Goal: Task Accomplishment & Management: Manage account settings

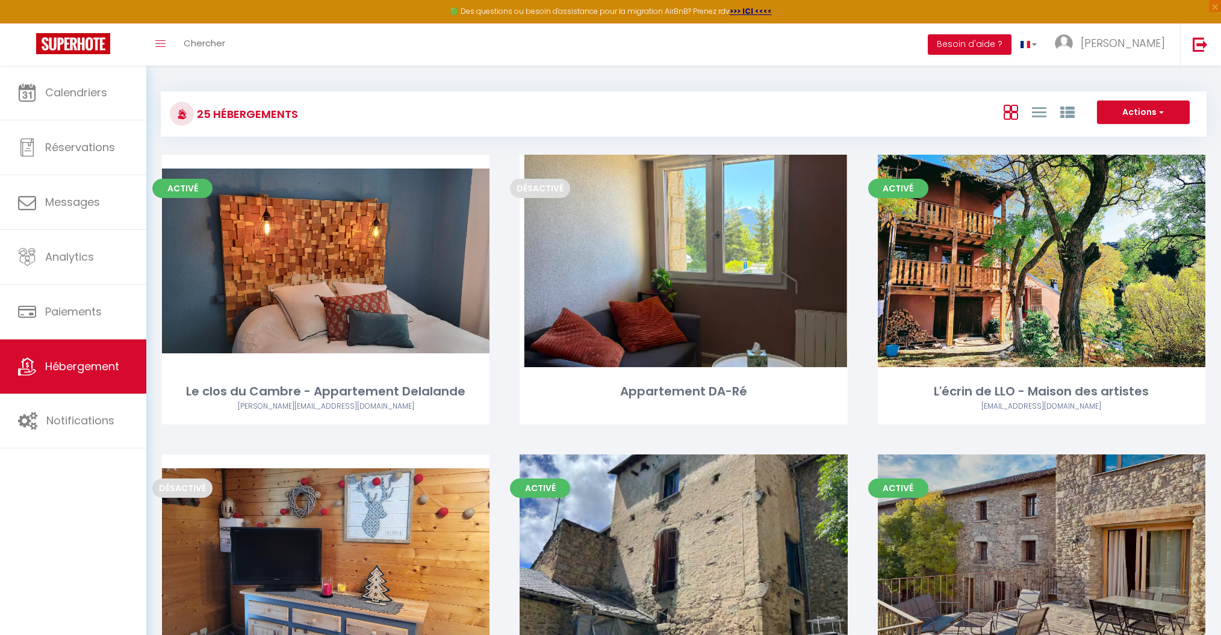
scroll to position [748, 0]
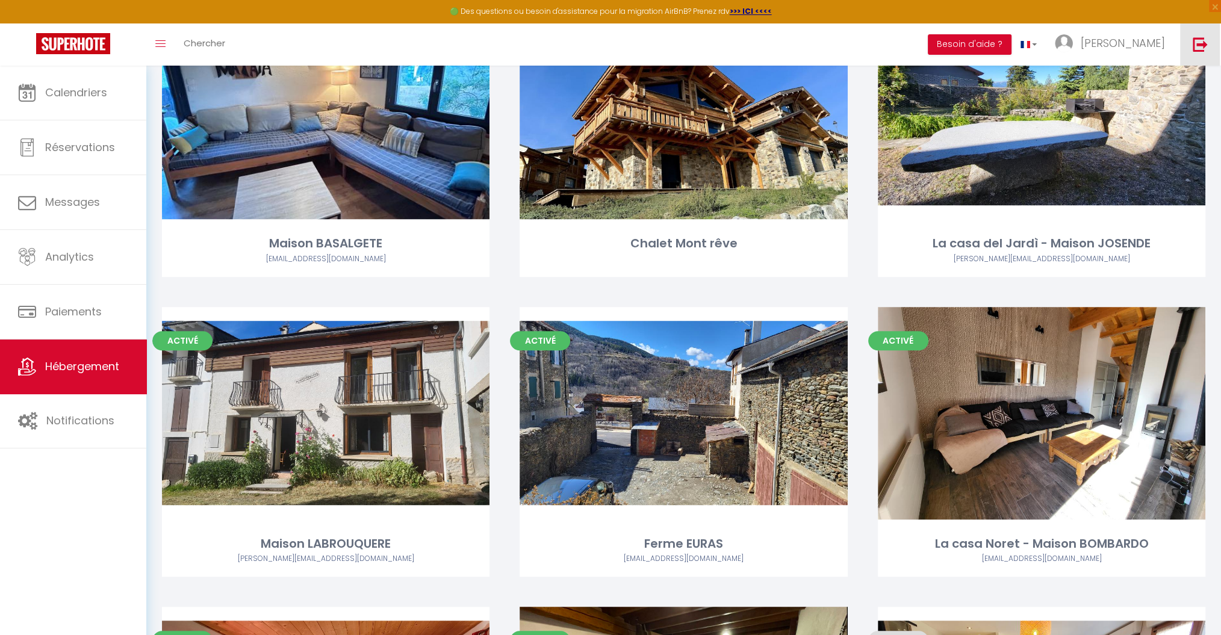
click at [1211, 52] on link at bounding box center [1200, 44] width 40 height 42
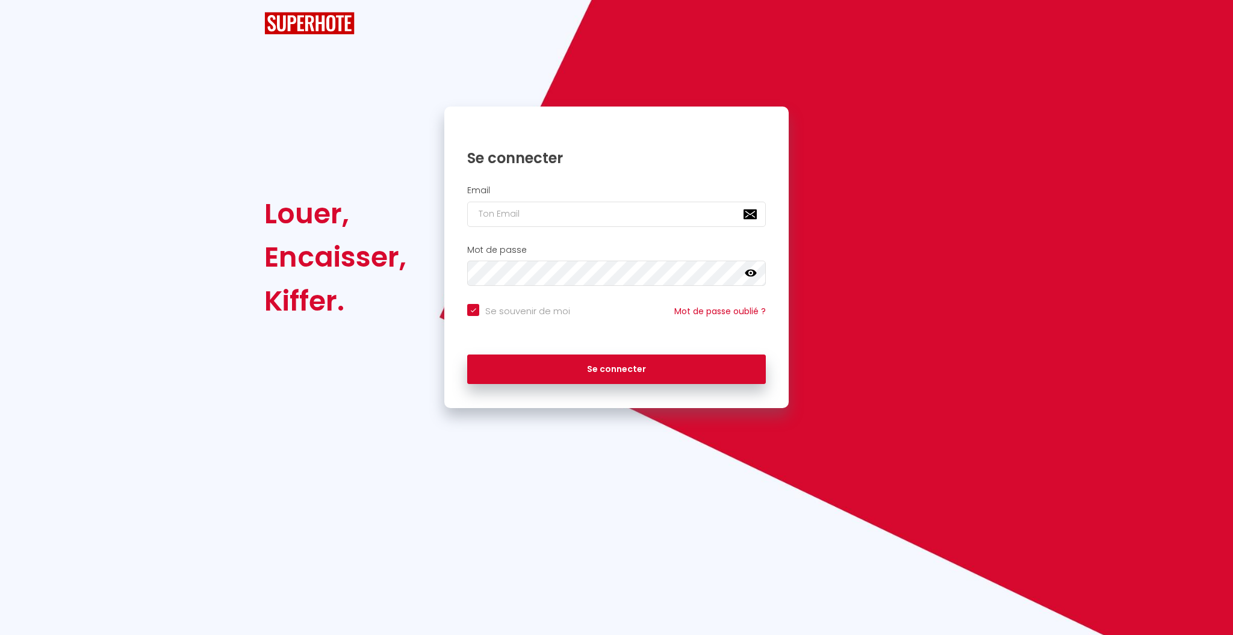
checkbox input "true"
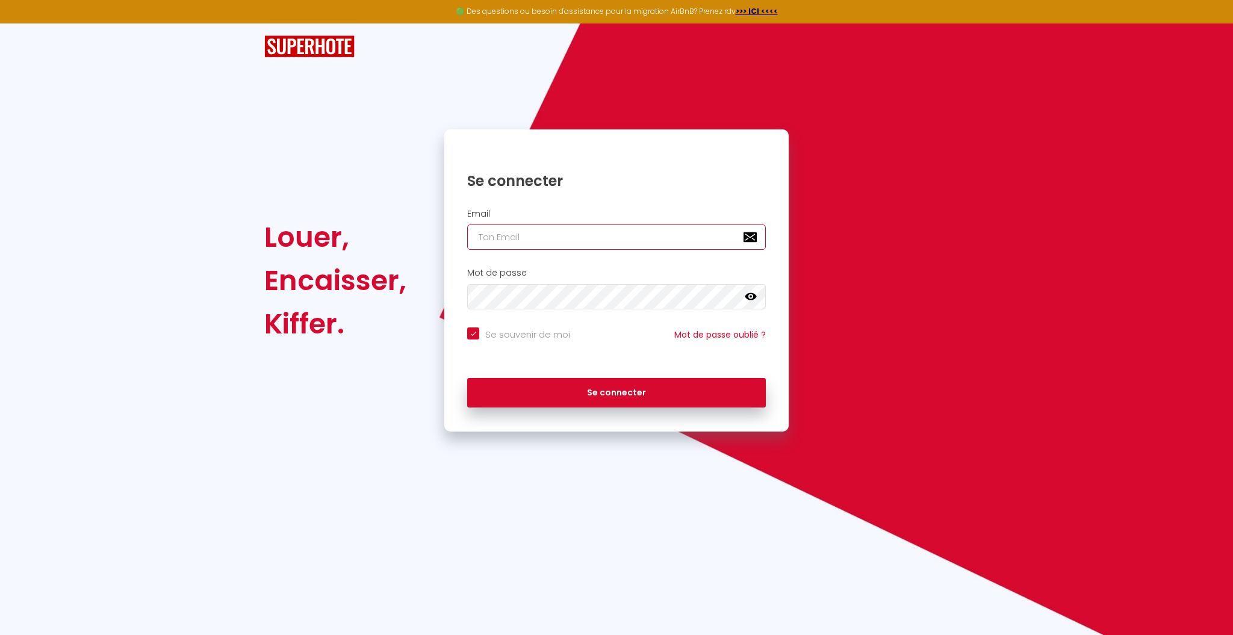
type input "A"
checkbox input "true"
click at [488, 250] on div "Email A" at bounding box center [616, 233] width 344 height 60
click at [490, 240] on input "A" at bounding box center [616, 237] width 299 height 25
checkbox input "true"
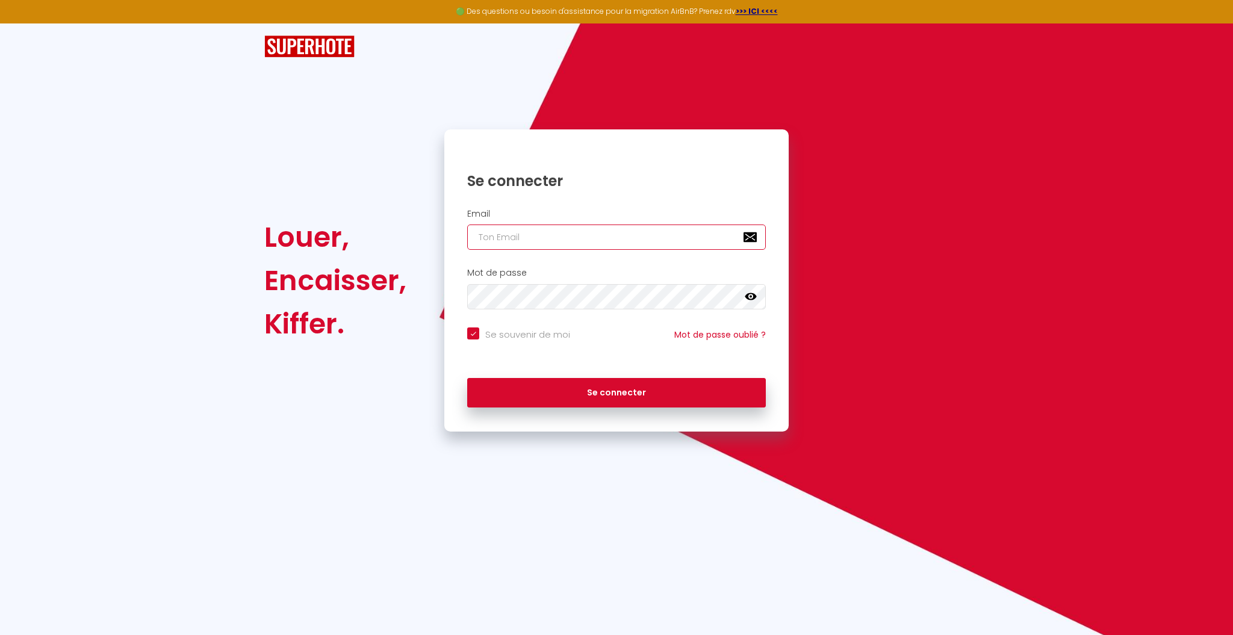
paste input "[EMAIL_ADDRESS][DOMAIN_NAME]"
type input "[EMAIL_ADDRESS][DOMAIN_NAME]"
checkbox input "true"
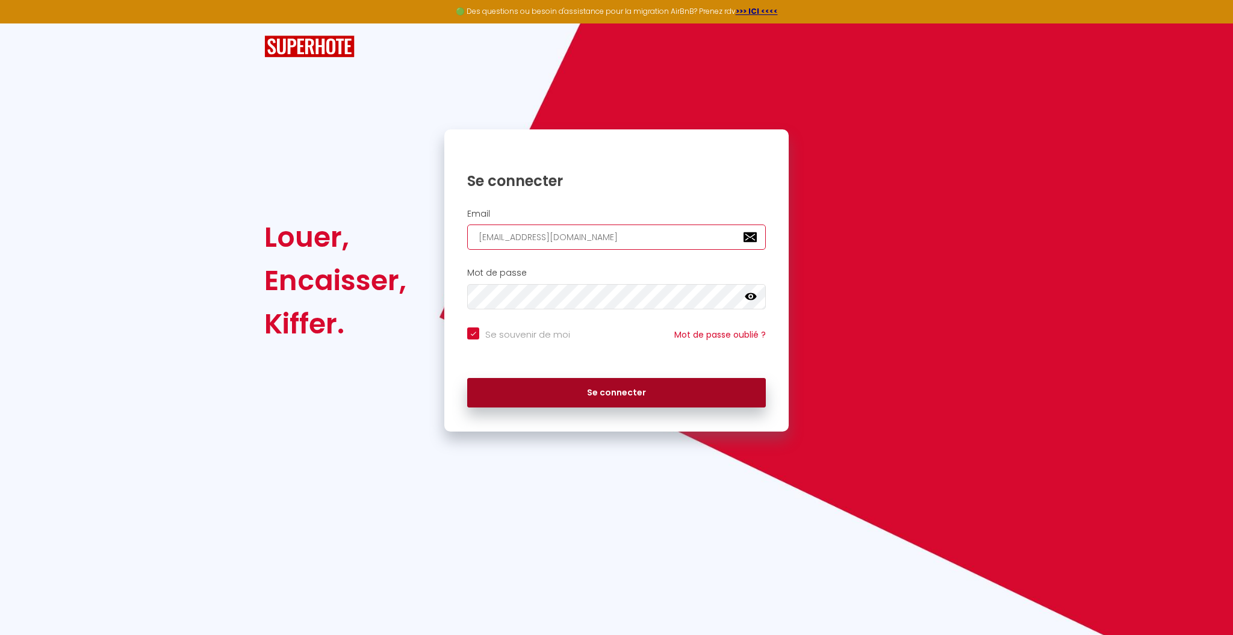
type input "[EMAIL_ADDRESS][DOMAIN_NAME]"
click at [541, 389] on button "Se connecter" at bounding box center [616, 393] width 299 height 30
checkbox input "true"
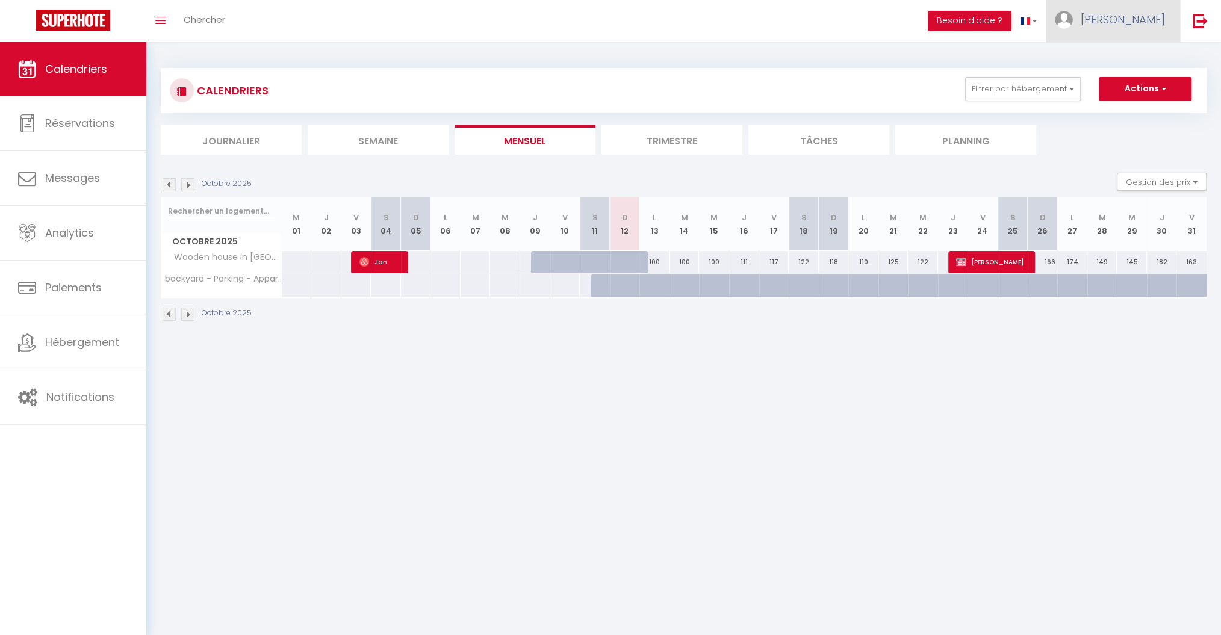
click at [1156, 16] on span "[PERSON_NAME]" at bounding box center [1123, 19] width 84 height 15
click at [1123, 55] on link "Paramètres" at bounding box center [1131, 60] width 89 height 20
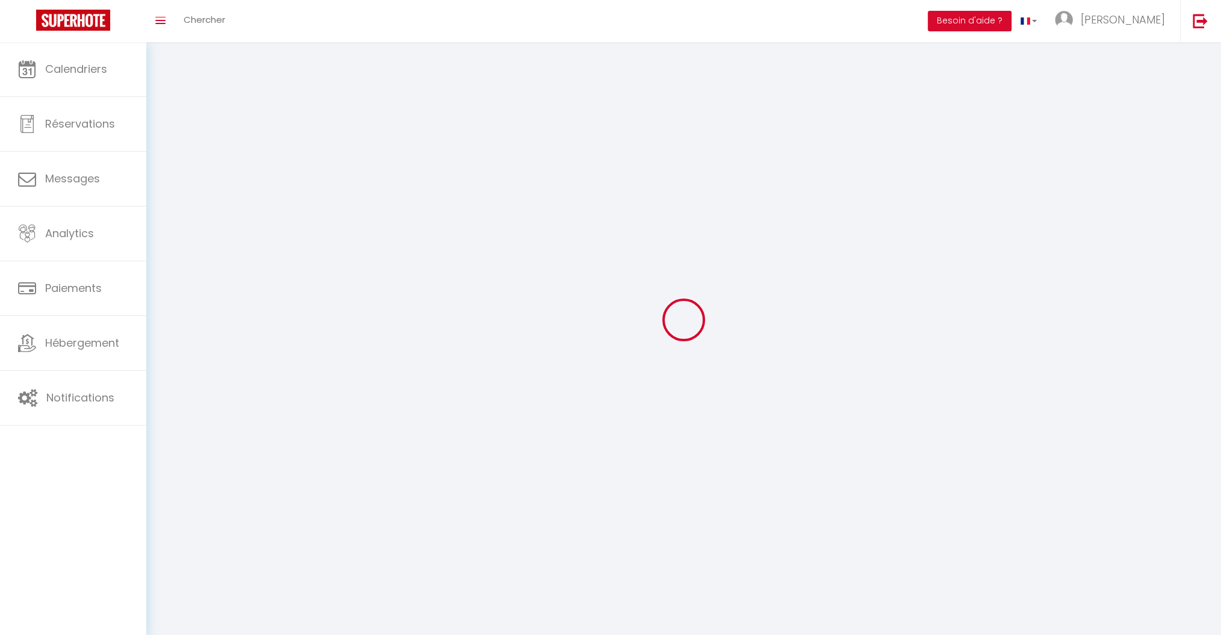
select select
type input "[PERSON_NAME]"
type input "[PHONE_NUMBER]"
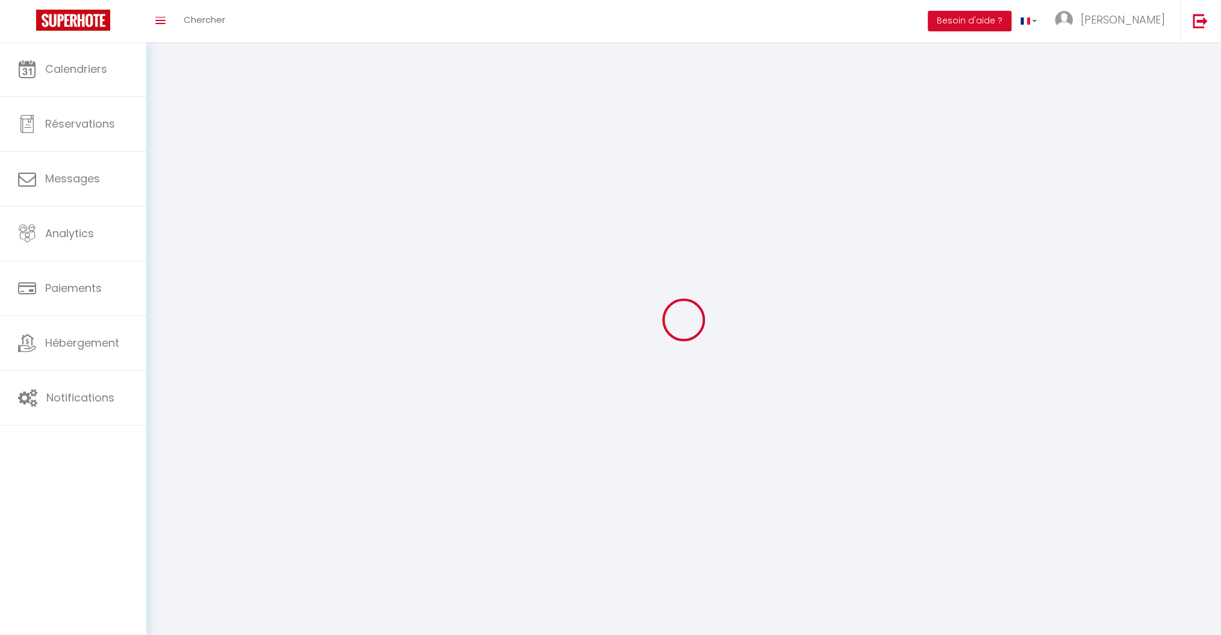
type input "Popice 27"
type input "586 01"
type input "Jihlava"
type input "edDltdLnfXMjTVPBEZoo4rKdQ"
type input "4EI2cDi9bG02wJFyCoyK2blOf"
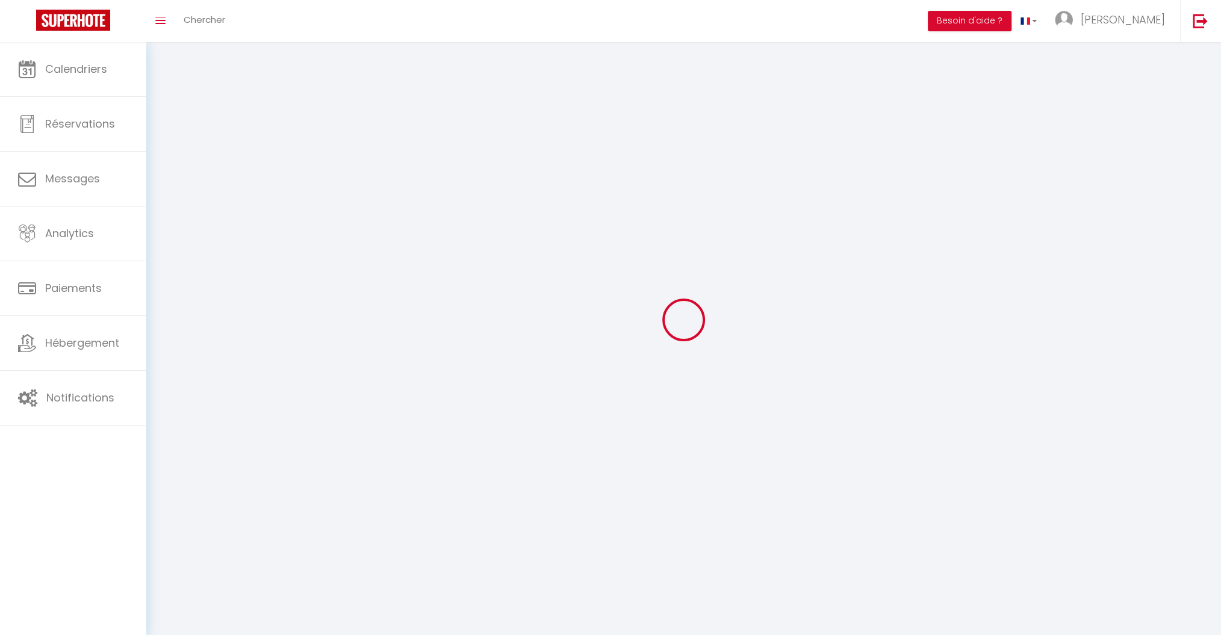
select select "59"
select select "28"
type input "edDltdLnfXMjTVPBEZoo4rKdQ"
type input "4EI2cDi9bG02wJFyCoyK2blOf"
type input "[URL][DOMAIN_NAME]"
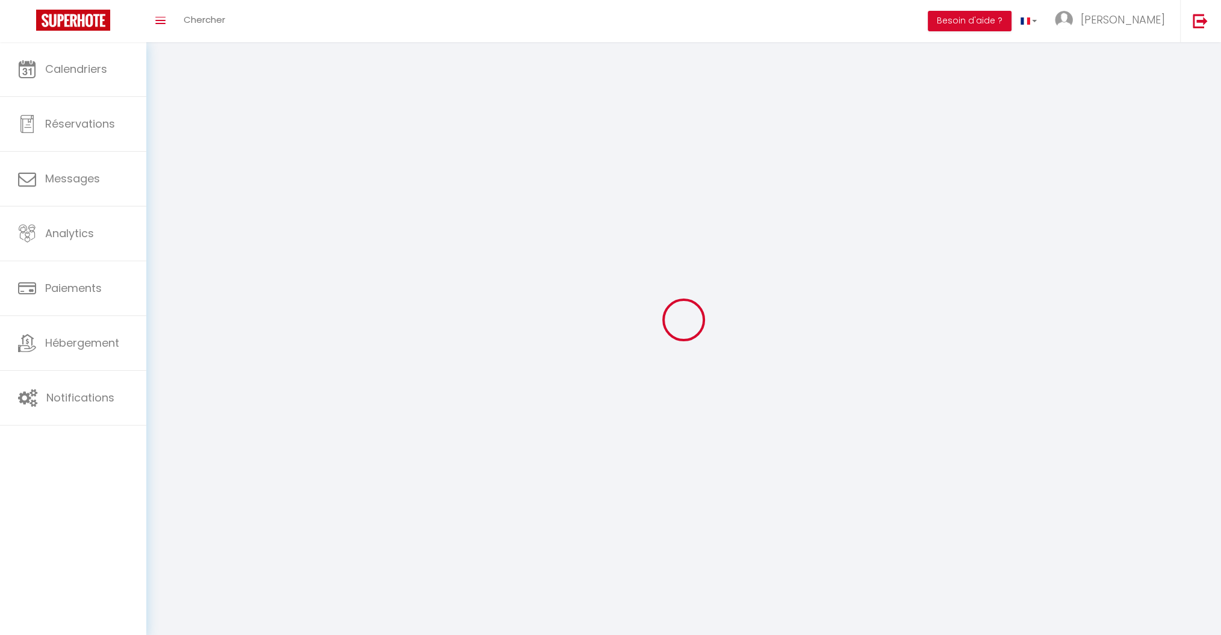
select select "fr"
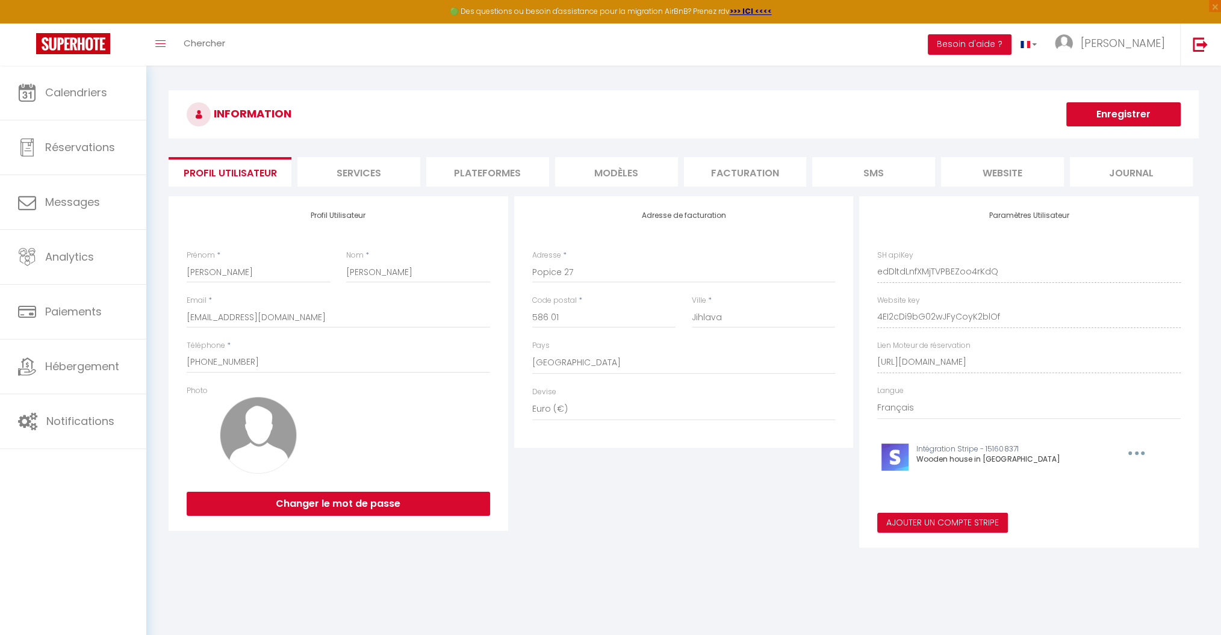
click at [479, 177] on li "Plateformes" at bounding box center [487, 172] width 123 height 30
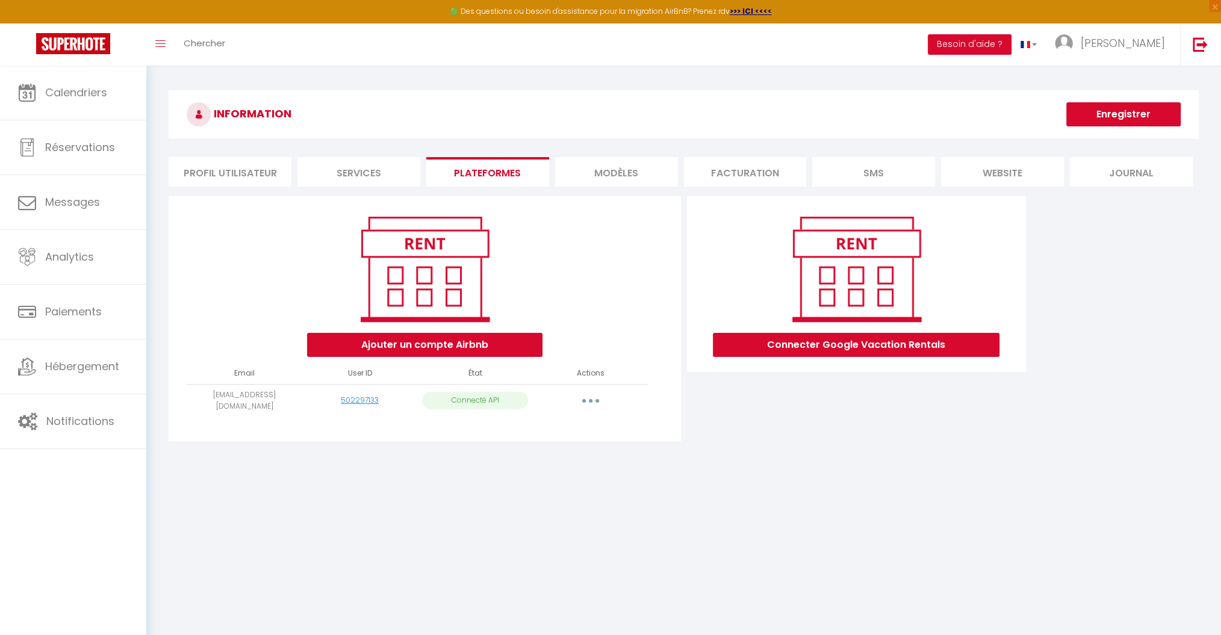
click at [585, 394] on button "button" at bounding box center [591, 400] width 34 height 19
click at [550, 428] on link "Importer les appartements" at bounding box center [537, 428] width 133 height 20
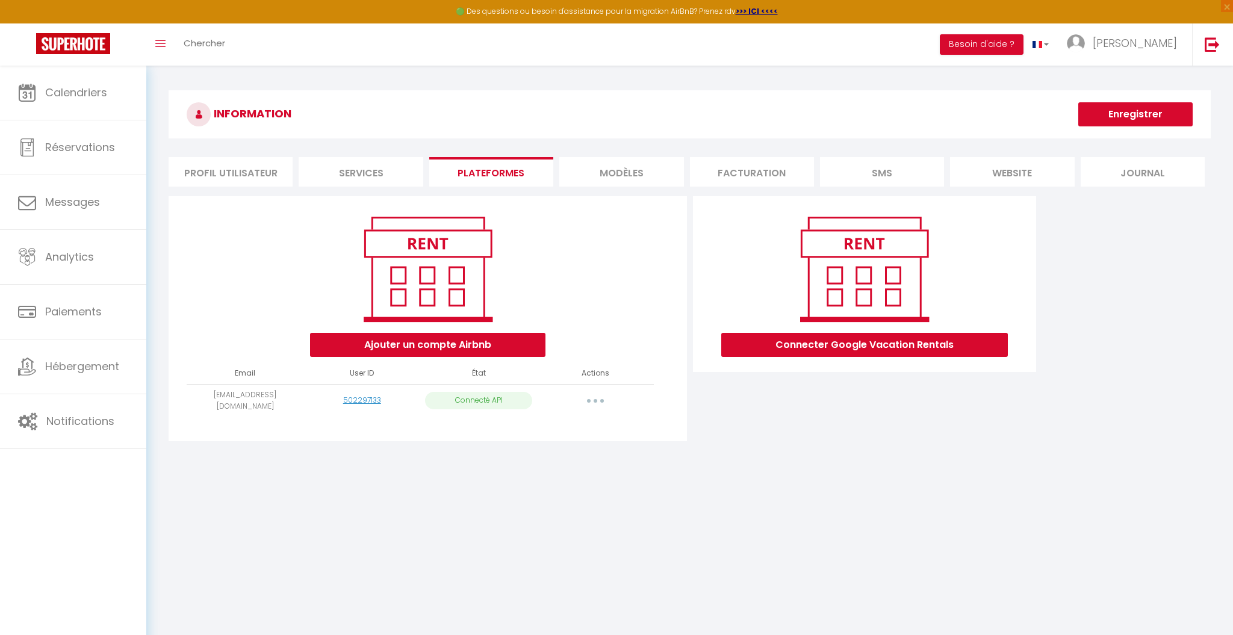
select select "78552"
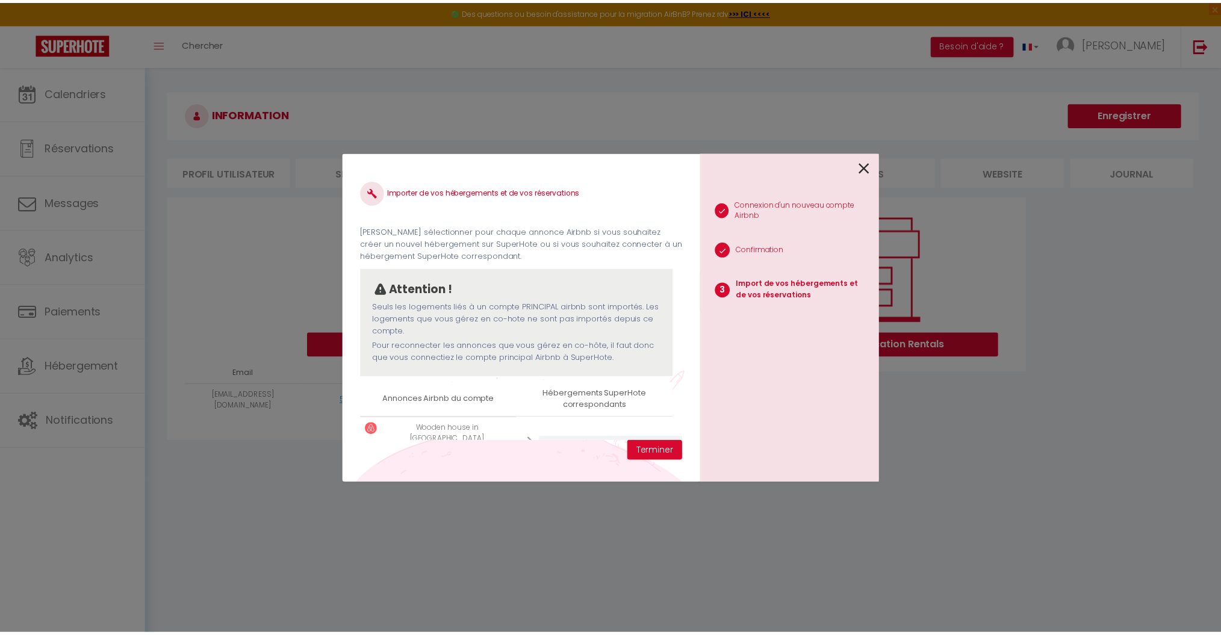
scroll to position [46, 0]
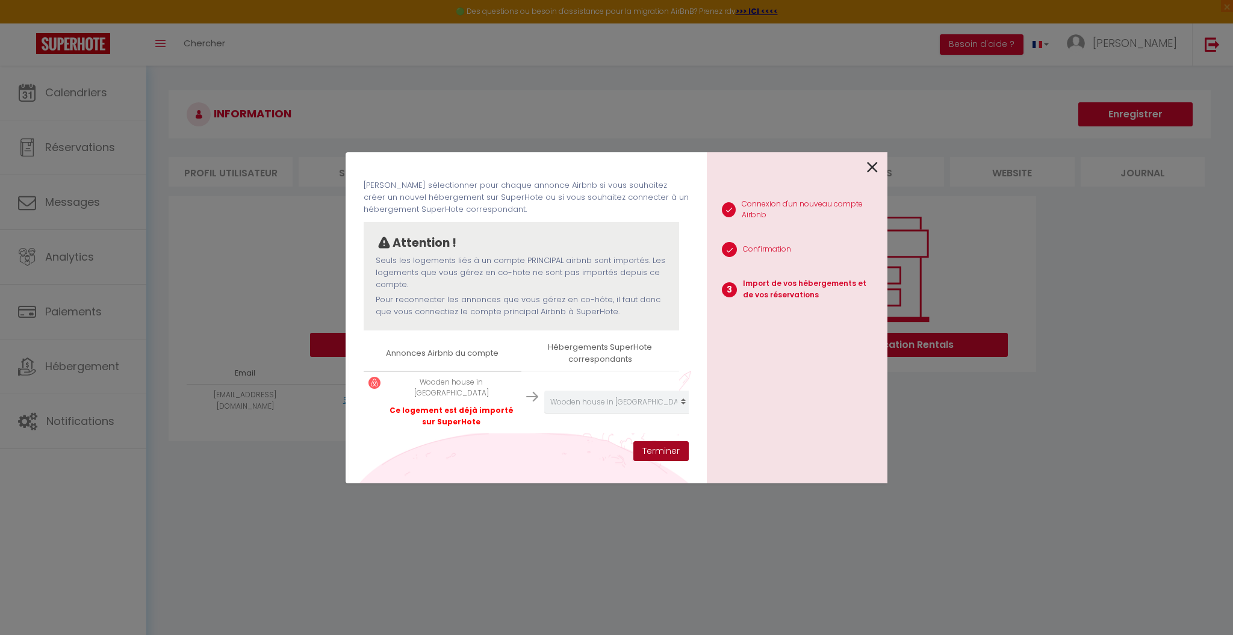
click at [654, 444] on button "Terminer" at bounding box center [660, 451] width 55 height 20
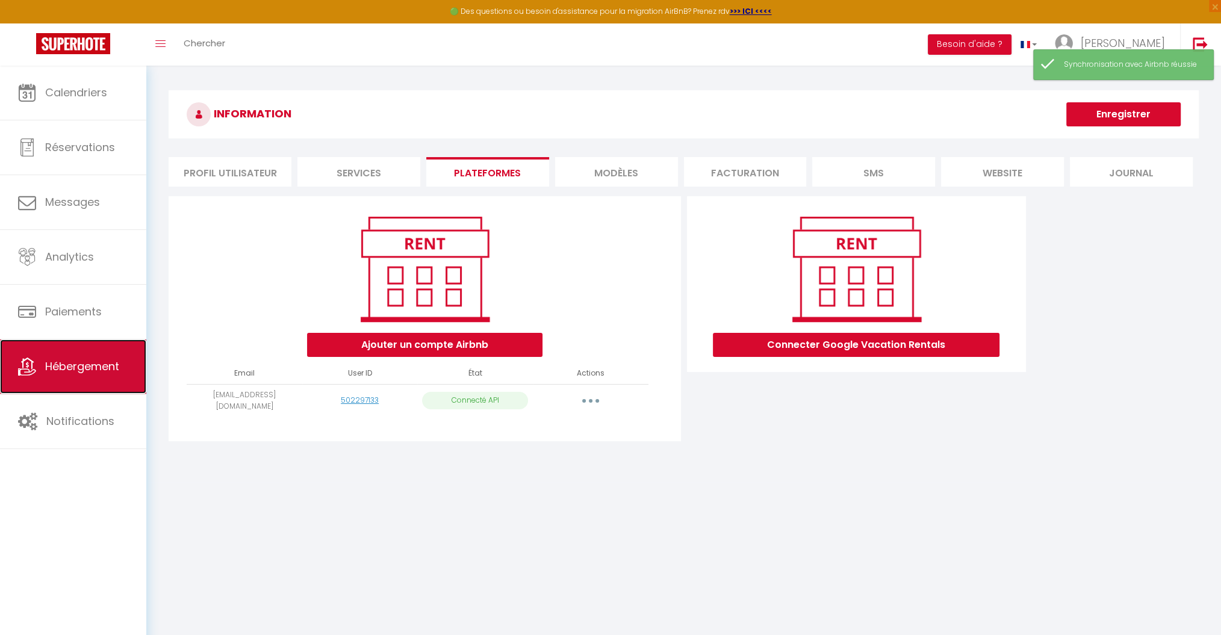
click at [92, 366] on span "Hébergement" at bounding box center [82, 366] width 74 height 15
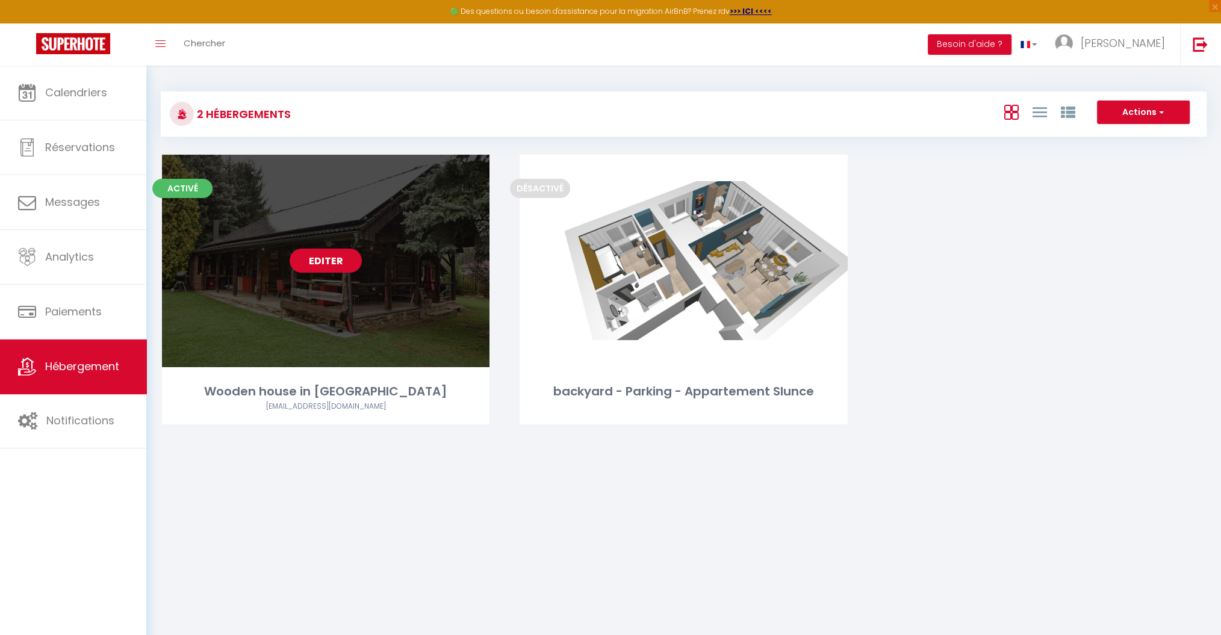
click at [329, 267] on link "Editer" at bounding box center [326, 261] width 72 height 24
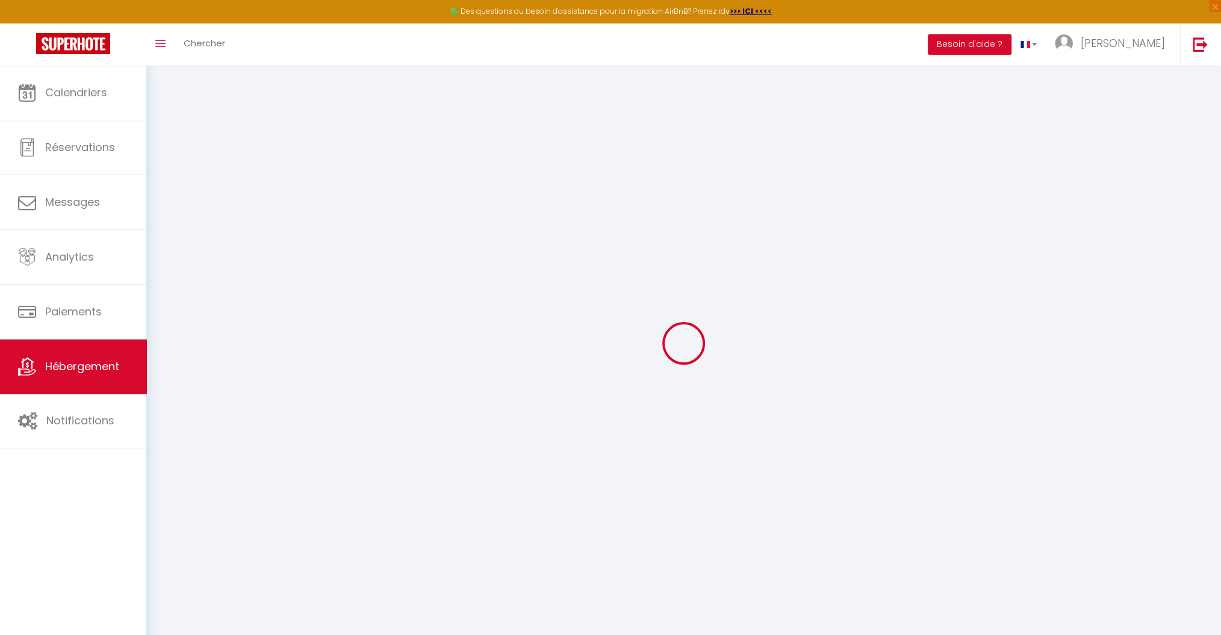
select select
checkbox input "false"
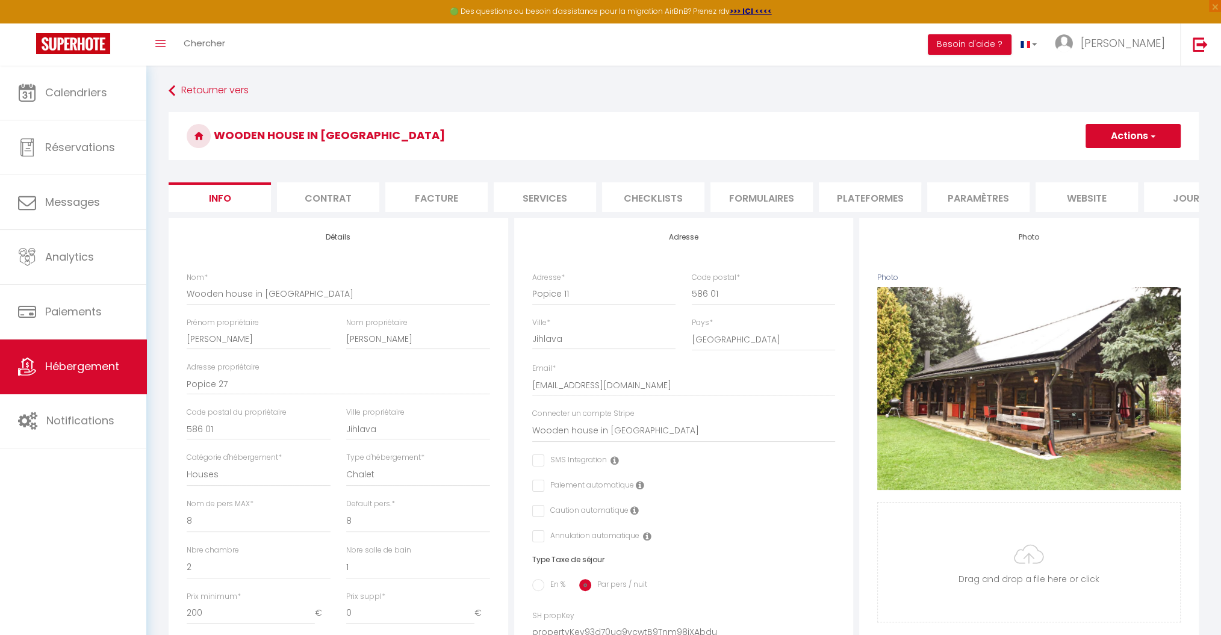
click at [541, 194] on li "Services" at bounding box center [545, 197] width 102 height 30
select select
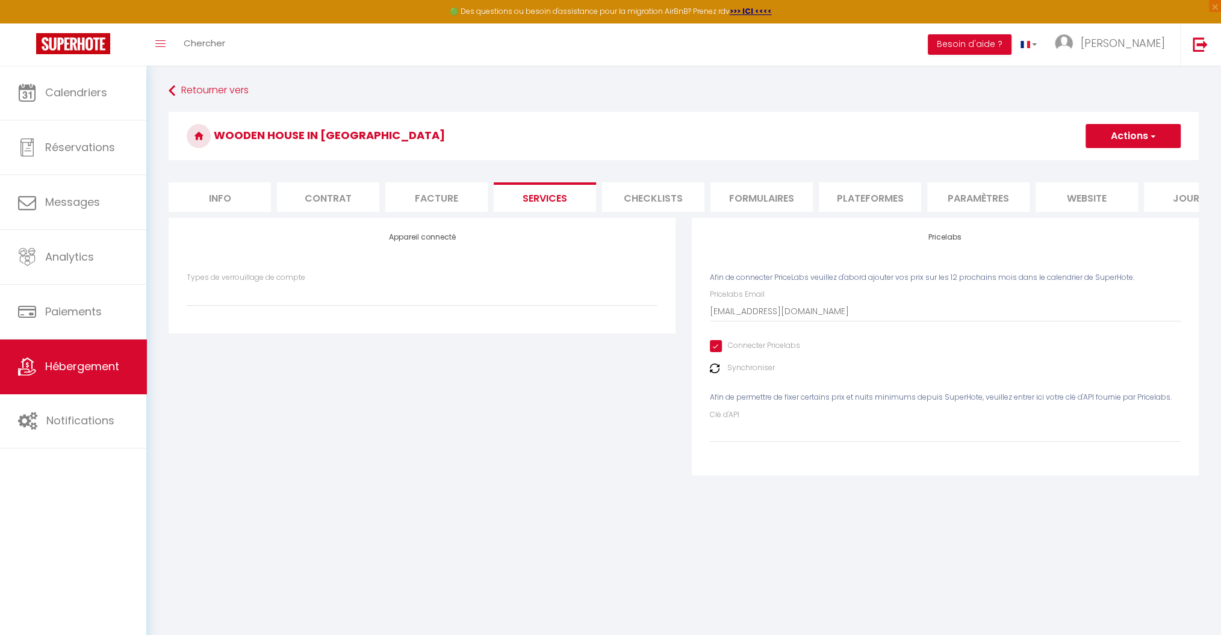
click at [716, 373] on img at bounding box center [715, 369] width 10 height 10
click at [731, 374] on label "Synchroniser" at bounding box center [751, 367] width 48 height 11
click at [119, 105] on link "Calendriers" at bounding box center [73, 93] width 146 height 54
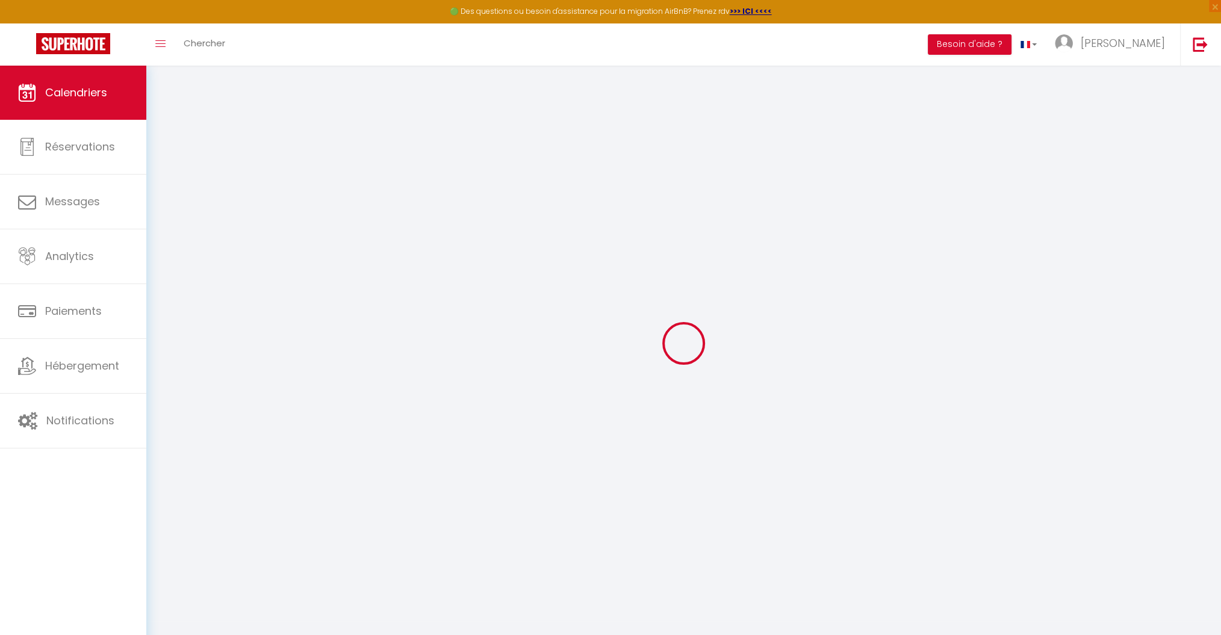
select select
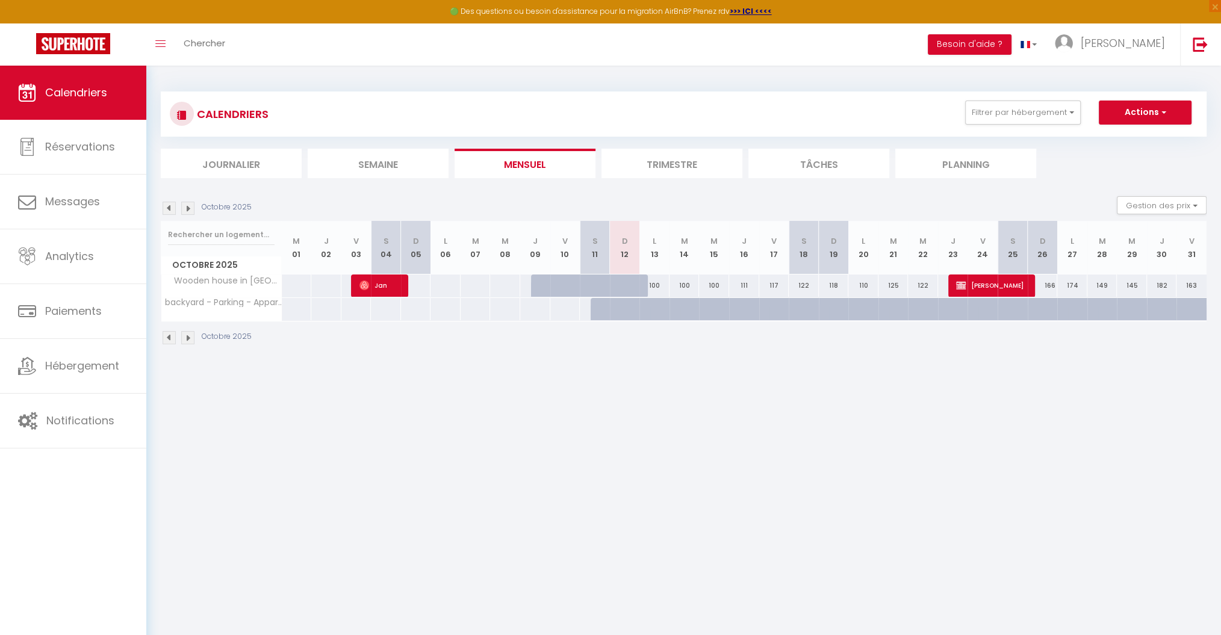
click at [716, 281] on div "100" at bounding box center [714, 286] width 30 height 22
type input "100"
select select "1"
type input "Mer 15 Octobre 2025"
type input "Jeu 16 Octobre 2025"
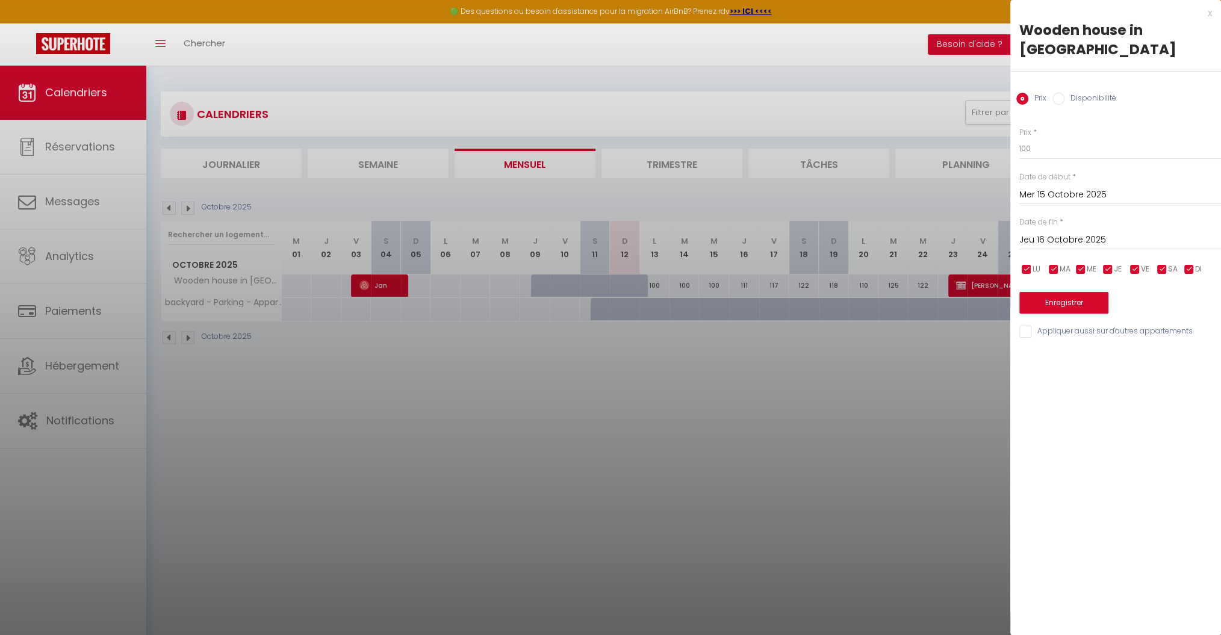
click at [1062, 93] on input "Disponibilité" at bounding box center [1059, 99] width 12 height 12
radio input "true"
radio input "false"
click at [1062, 234] on input "Jeu 16 Octobre 2025" at bounding box center [1120, 242] width 202 height 16
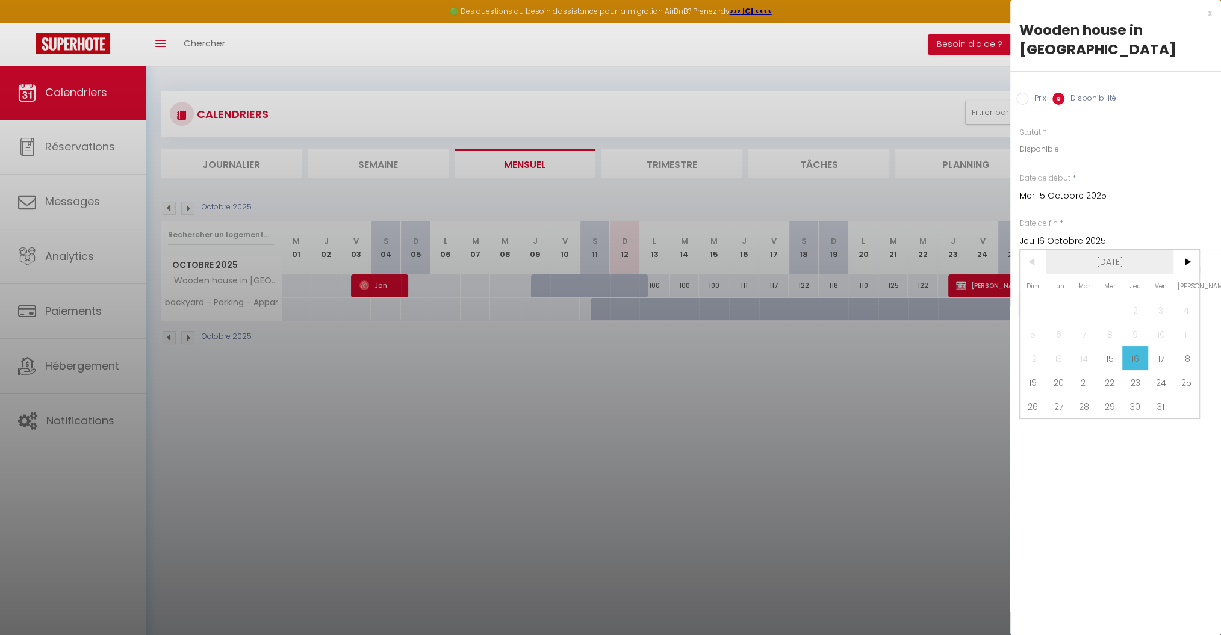
click at [1107, 250] on span "[DATE]" at bounding box center [1110, 262] width 128 height 24
click at [1107, 250] on span "2025" at bounding box center [1110, 262] width 128 height 24
click at [0, 0] on span "[DATE] - [DATE]" at bounding box center [0, 0] width 0 height 0
click at [1107, 250] on span "[DATE] - [DATE]" at bounding box center [1110, 262] width 128 height 24
click at [1115, 322] on span "2027" at bounding box center [1110, 334] width 60 height 24
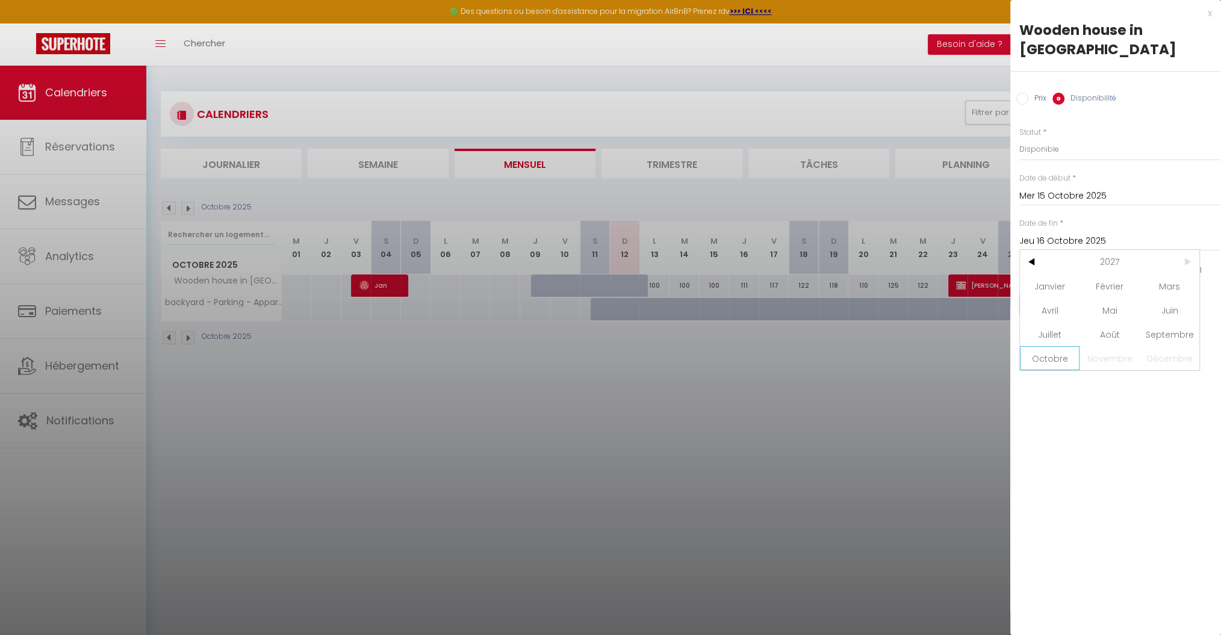
click at [1063, 346] on span "Octobre" at bounding box center [1050, 358] width 60 height 24
click at [1075, 346] on span "12" at bounding box center [1084, 358] width 26 height 24
type input "[DATE]"
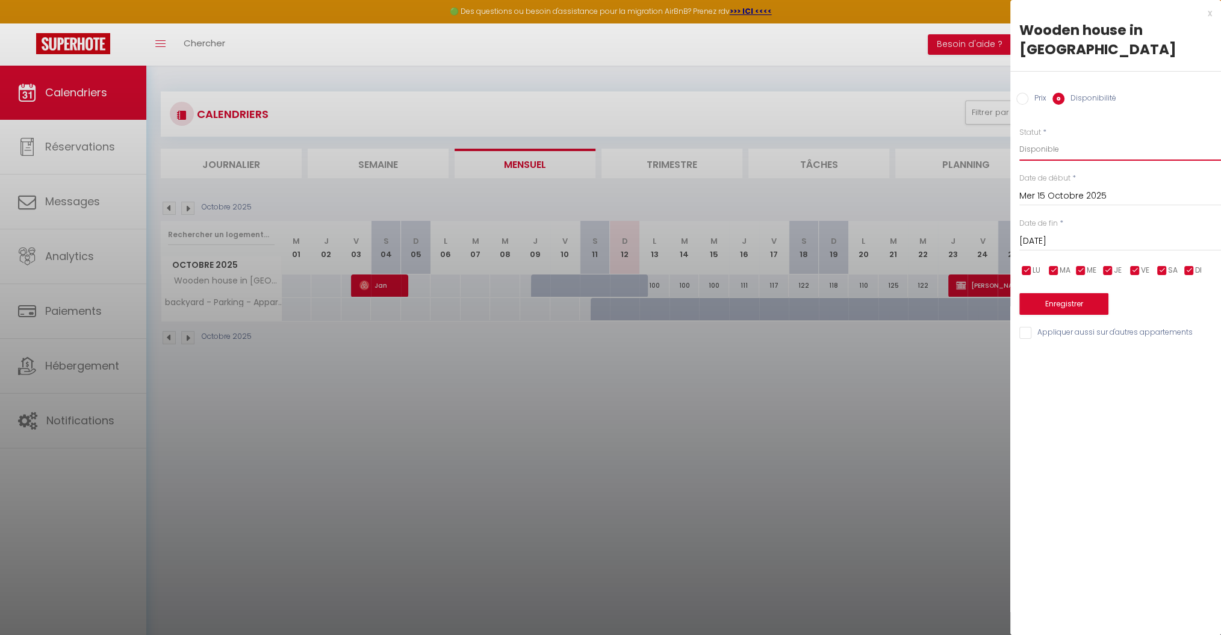
click at [1048, 138] on select "Disponible Indisponible" at bounding box center [1120, 149] width 202 height 23
select select "0"
click at [1019, 138] on select "Disponible Indisponible" at bounding box center [1120, 149] width 202 height 23
click at [1046, 293] on button "Enregistrer" at bounding box center [1063, 304] width 89 height 22
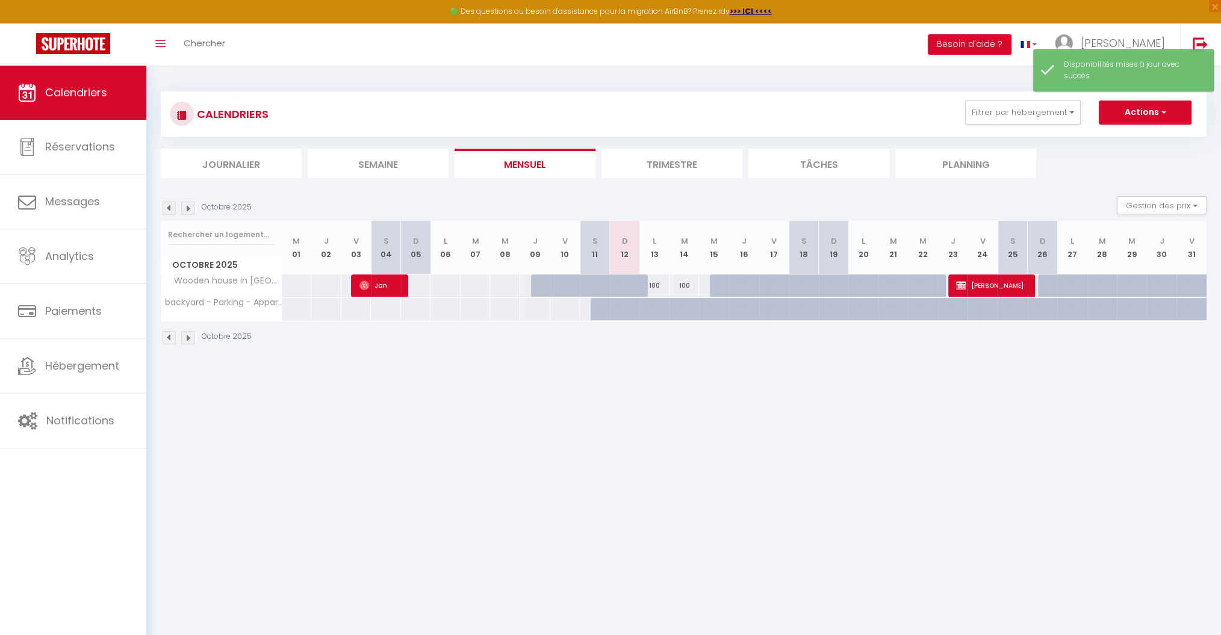
click at [658, 283] on div "100" at bounding box center [654, 286] width 30 height 22
select select "1"
type input "Lun 13 Octobre 2025"
type input "[DATE]"
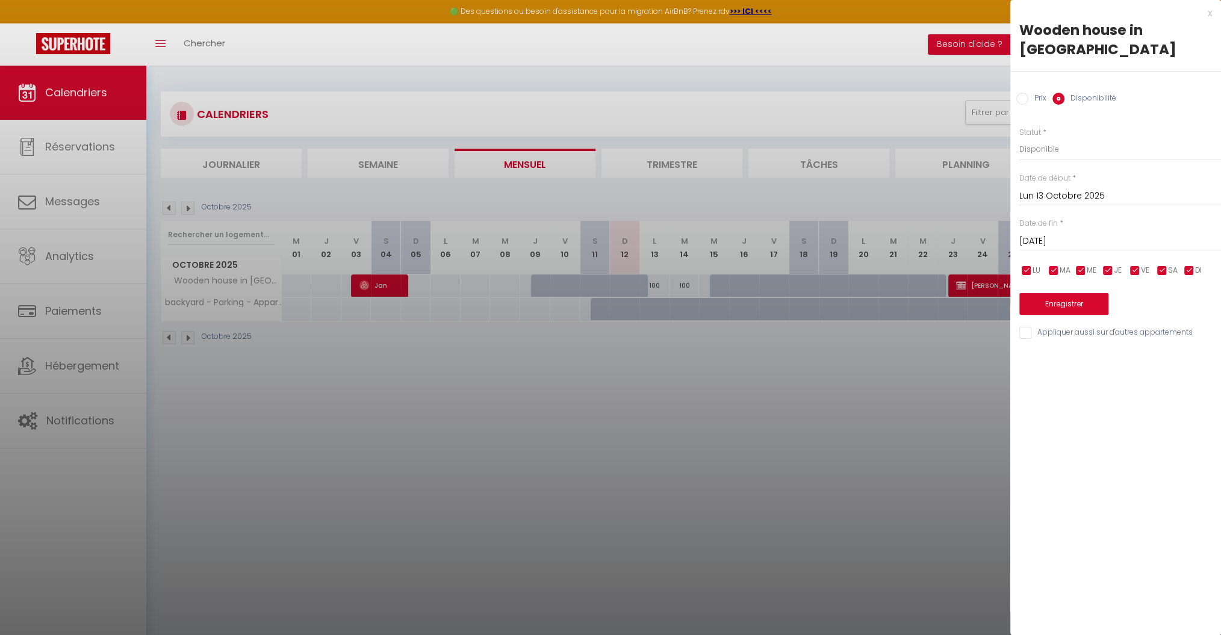
click at [1028, 93] on input "Prix" at bounding box center [1022, 99] width 12 height 12
radio input "true"
radio input "false"
click at [1039, 138] on input "100" at bounding box center [1120, 149] width 202 height 22
type input "120"
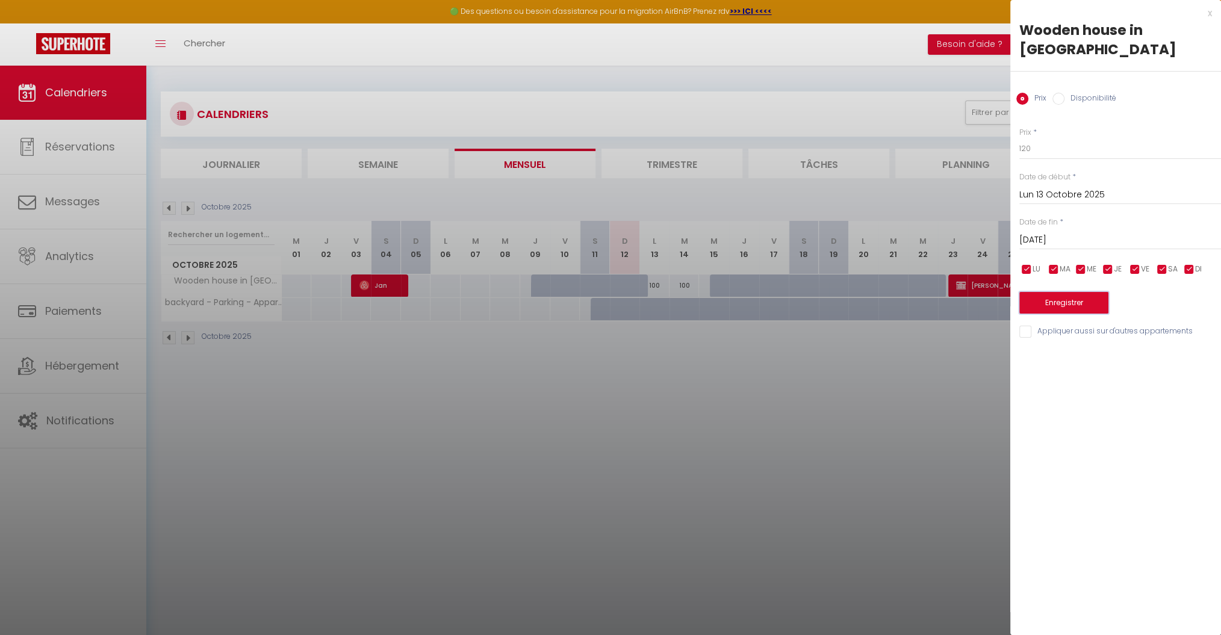
click at [1053, 292] on button "Enregistrer" at bounding box center [1063, 303] width 89 height 22
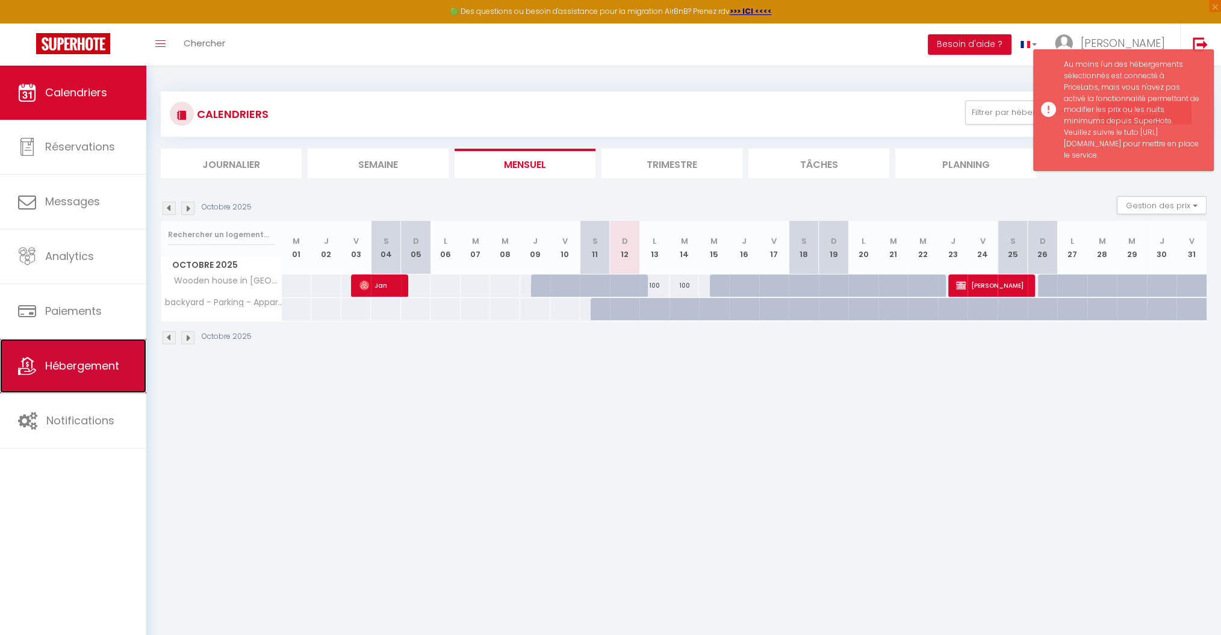
click at [76, 372] on span "Hébergement" at bounding box center [82, 365] width 74 height 15
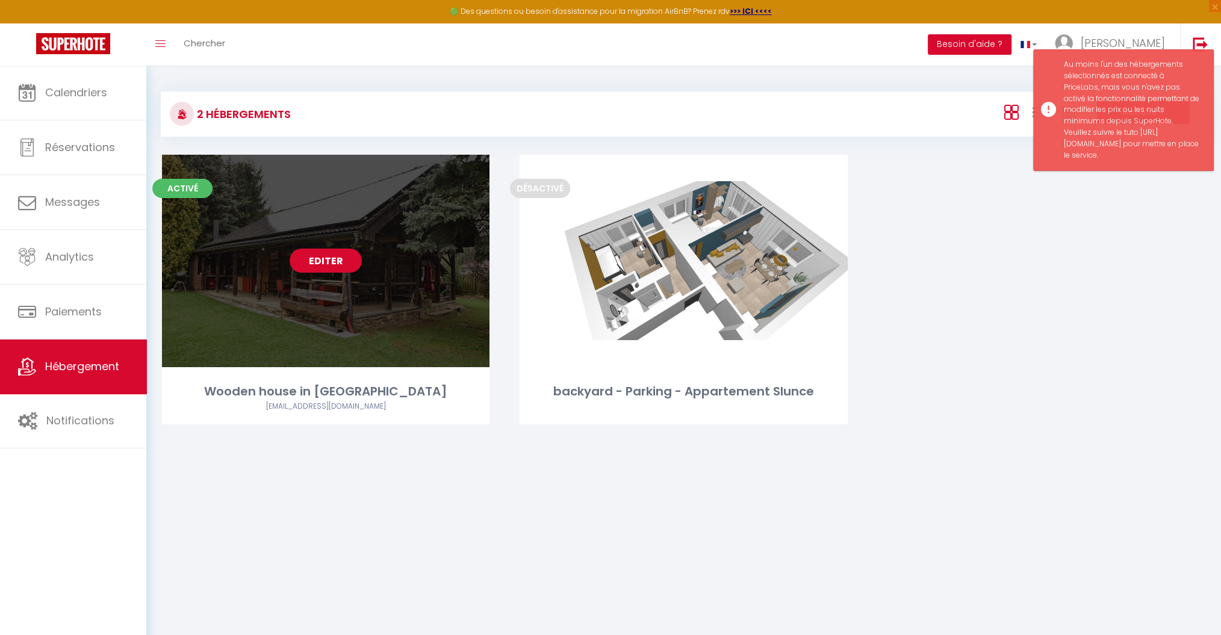
click at [333, 252] on link "Editer" at bounding box center [326, 261] width 72 height 24
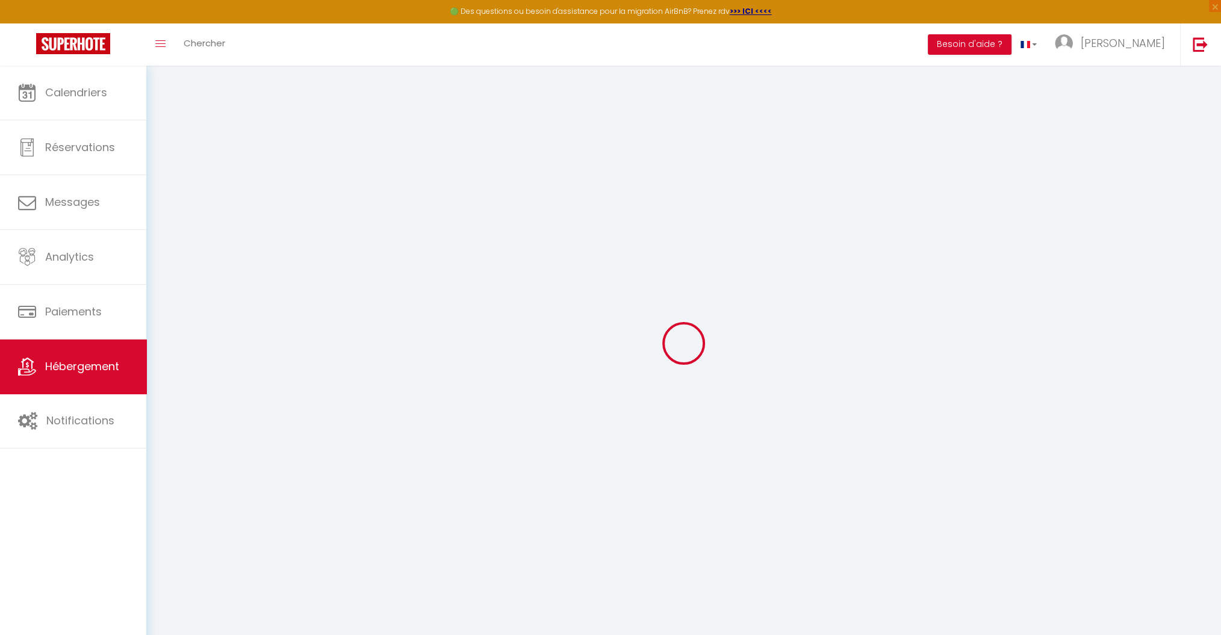
type input "Wooden house in [GEOGRAPHIC_DATA]"
type input "[PERSON_NAME]"
type input "Popice 27"
type input "586 01"
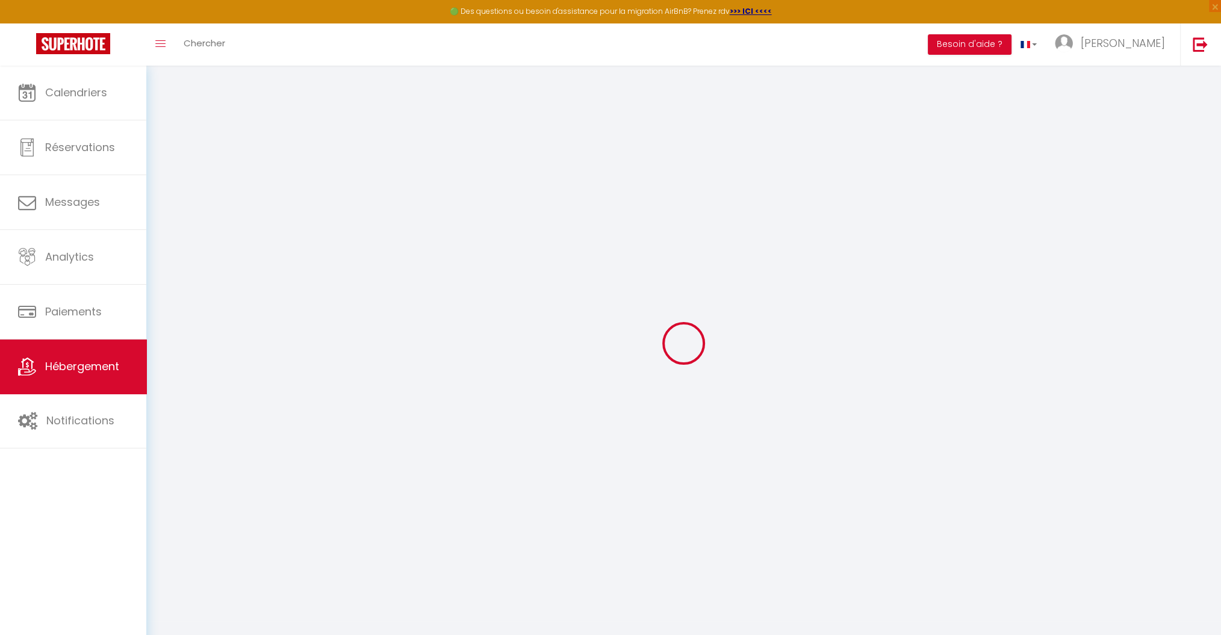
type input "Jihlava"
select select "houses"
select select "chalet"
select select "8"
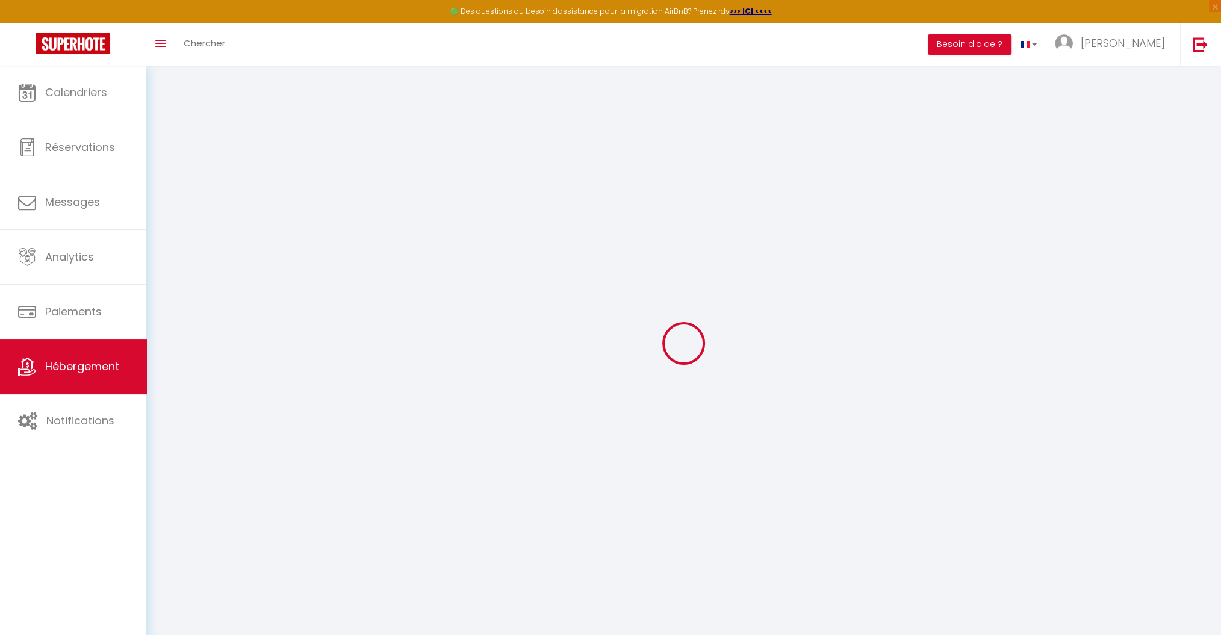
select select "2"
type input "200"
type input "40"
type input "1.00"
select select
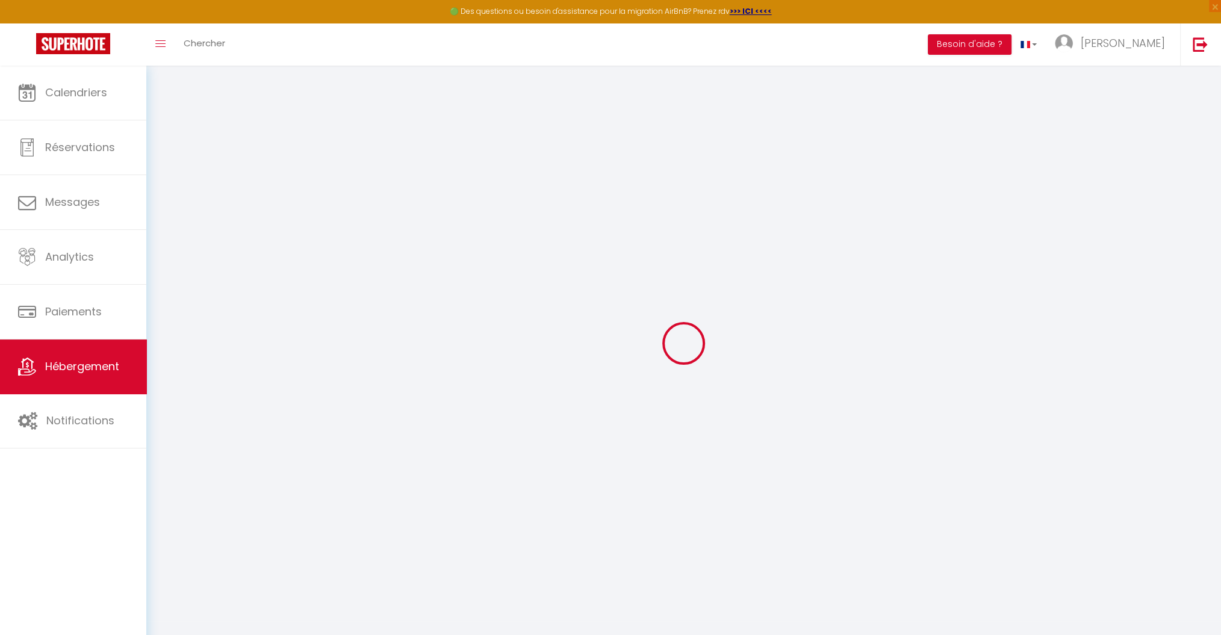
select select
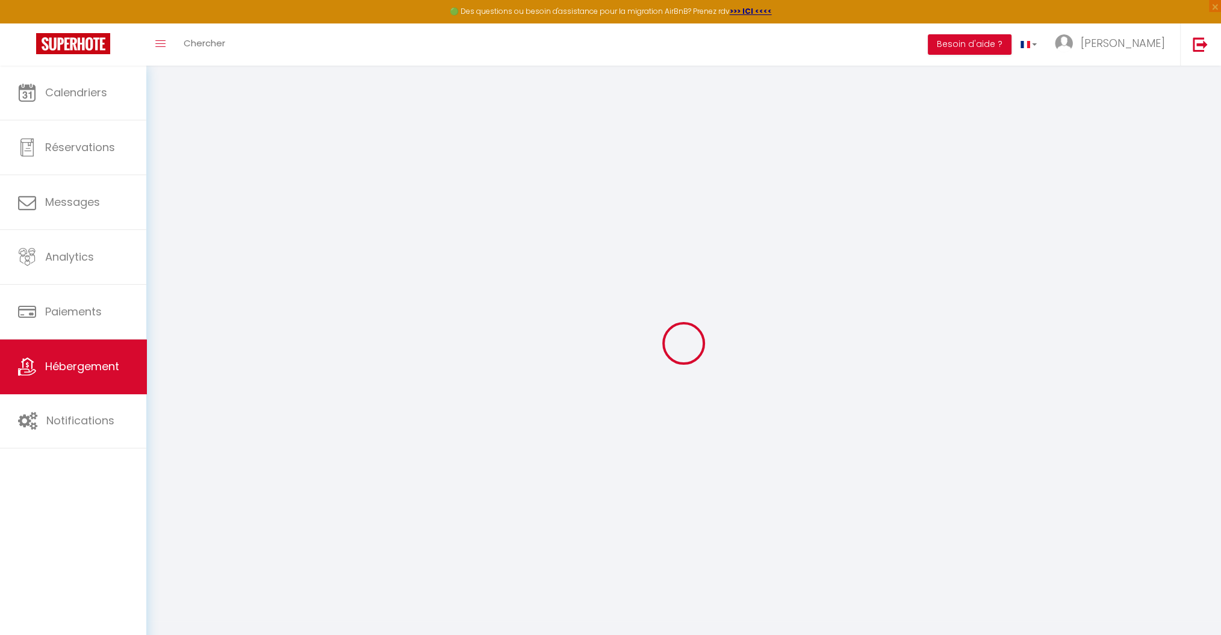
type input "Popice 11"
type input "586 01"
type input "Jihlava"
select select "59"
type input "[EMAIL_ADDRESS][DOMAIN_NAME]"
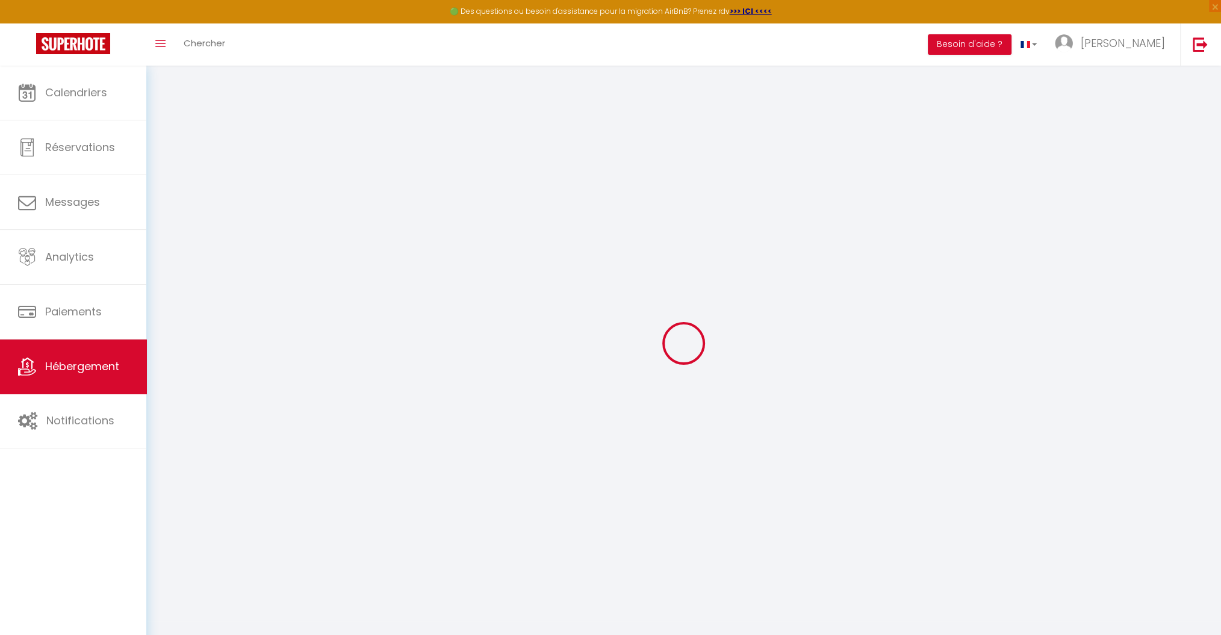
select select "16263"
checkbox input "false"
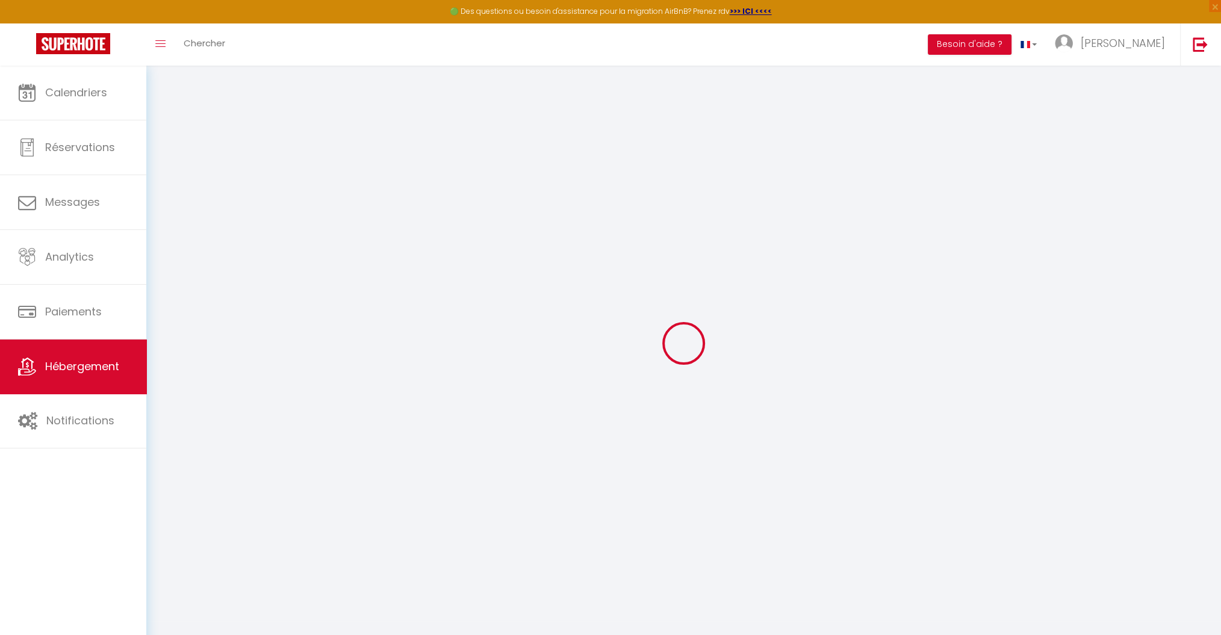
type input "0"
select select
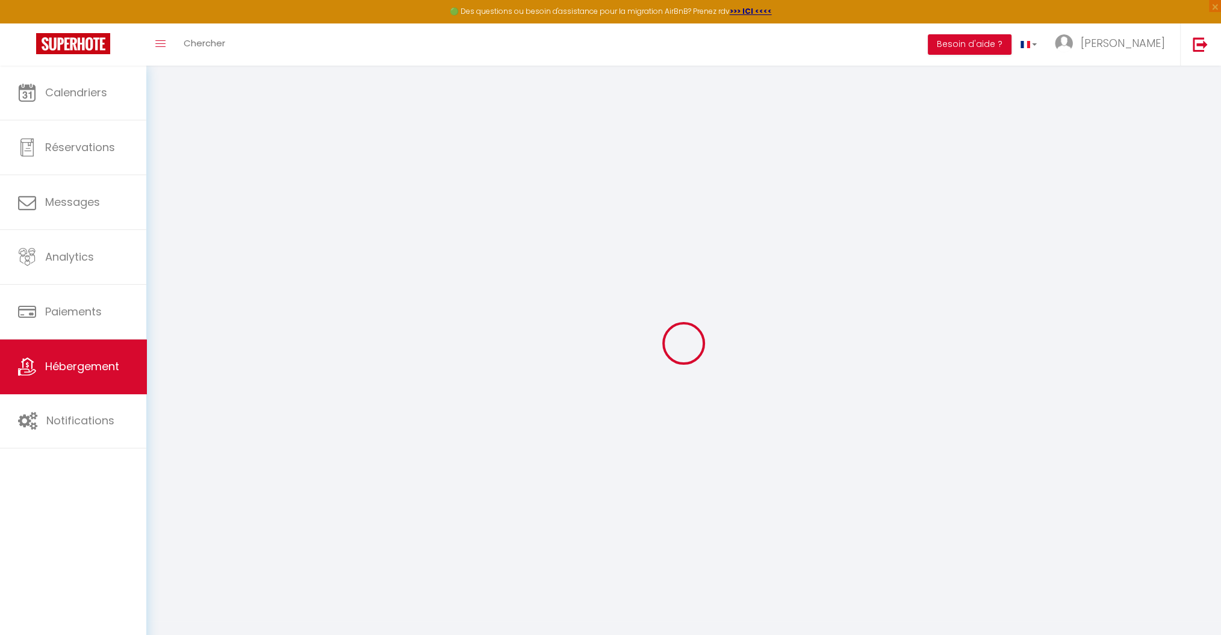
select select
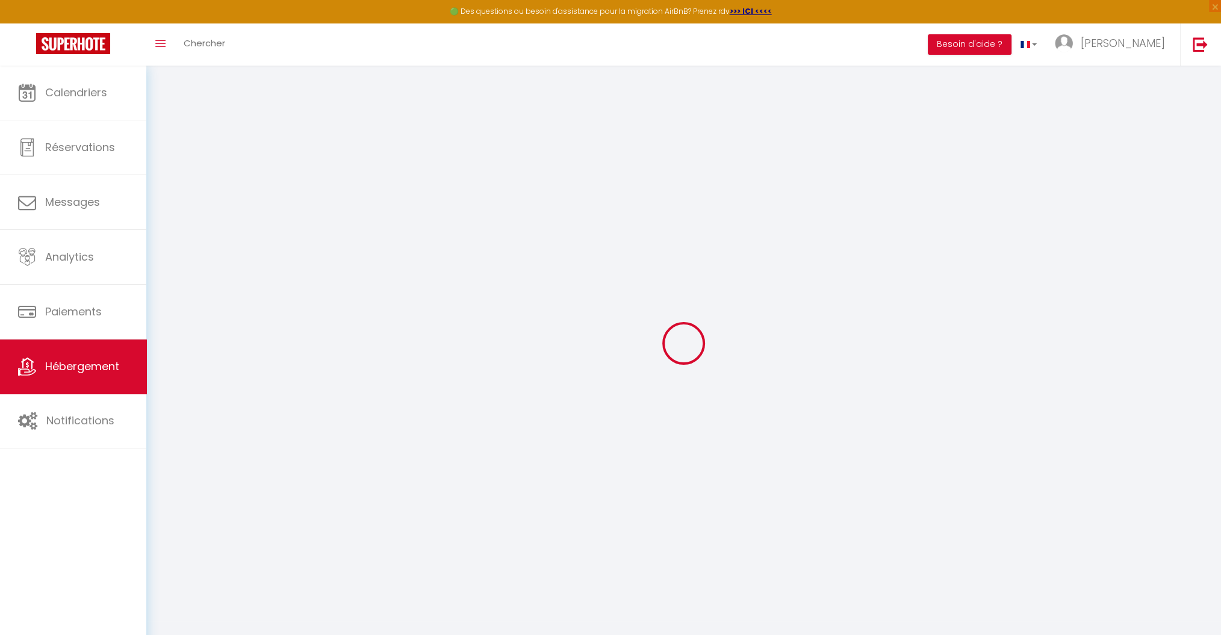
checkbox input "false"
select select
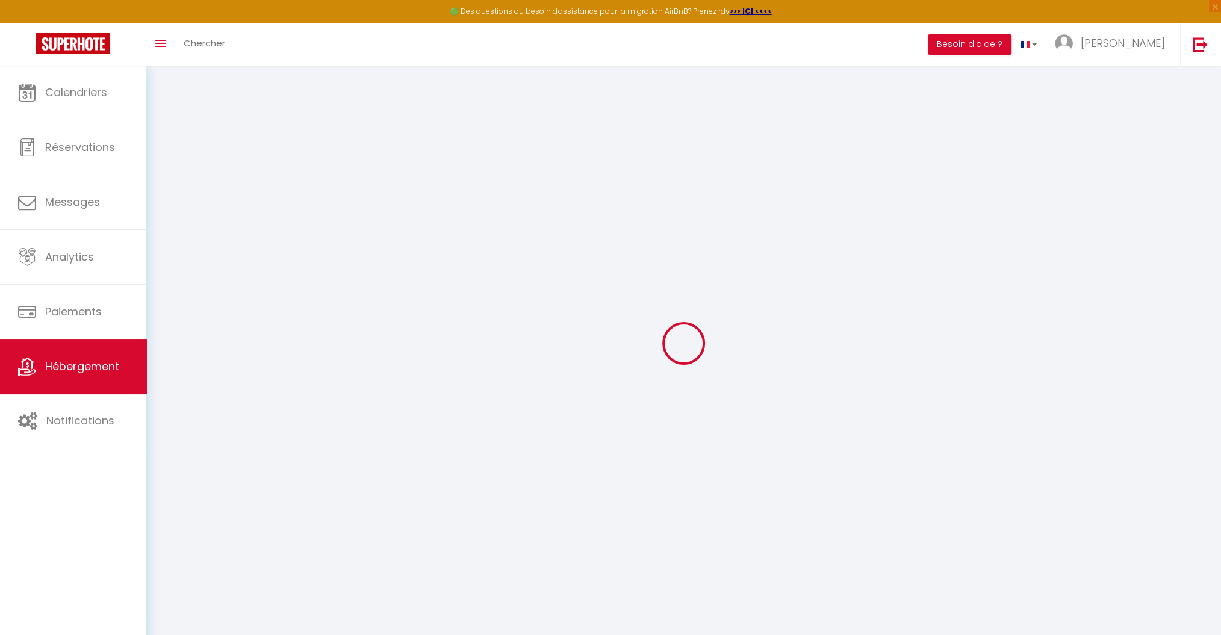
select select
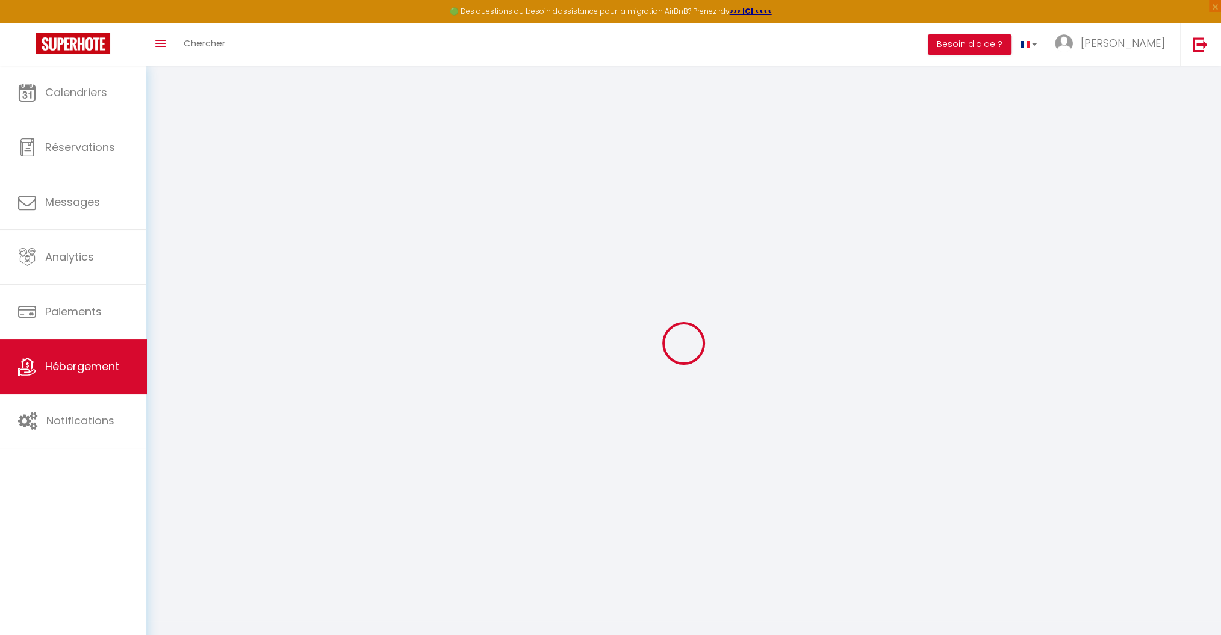
checkbox input "false"
select select
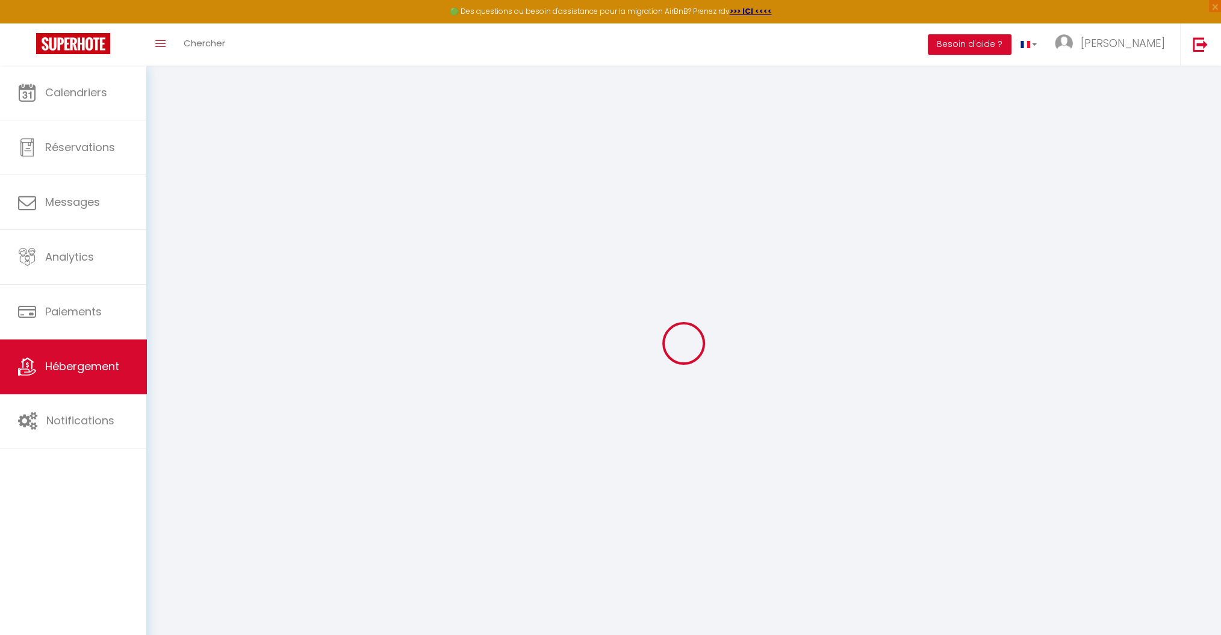
select select
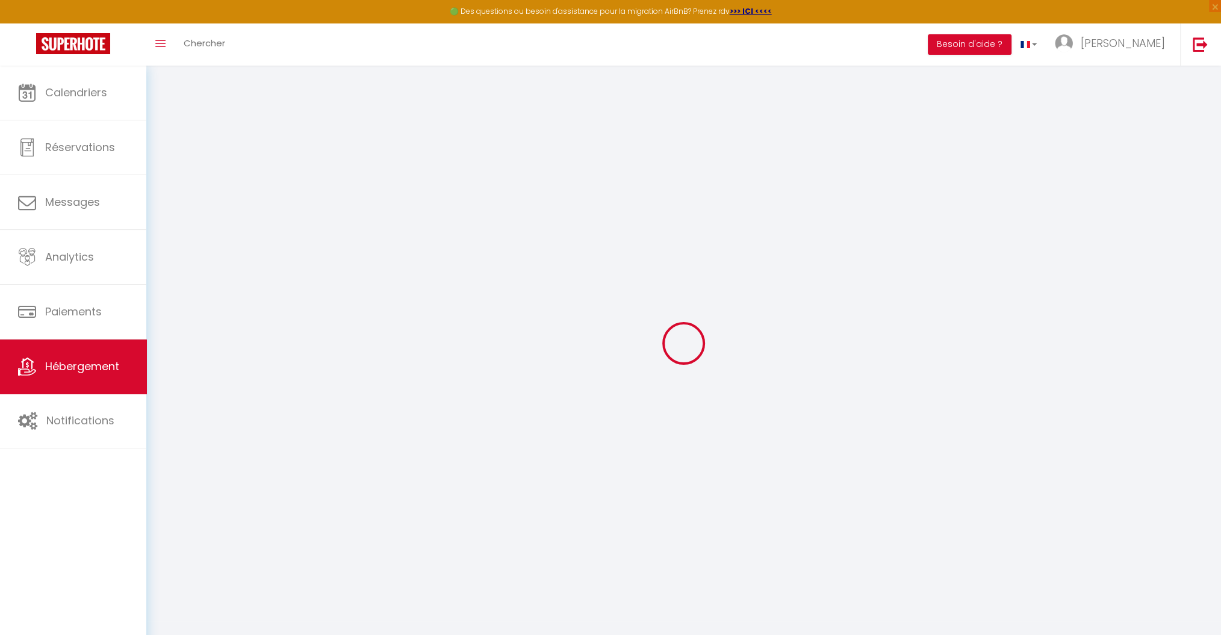
checkbox input "false"
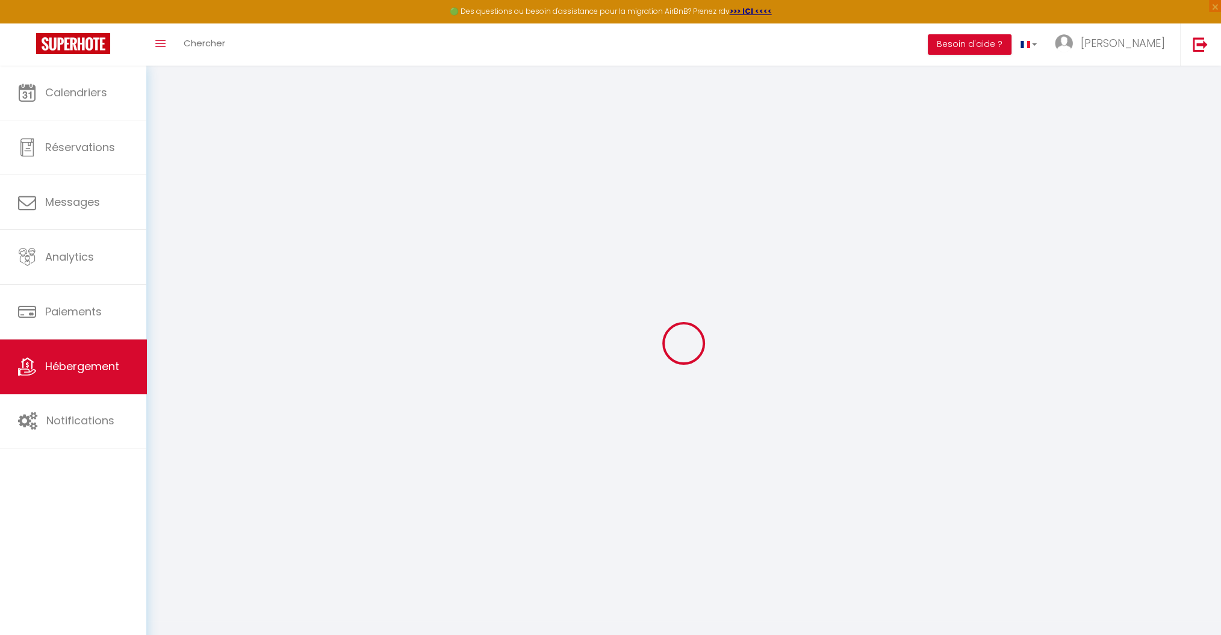
checkbox input "false"
select select "16:00"
select select "21:00"
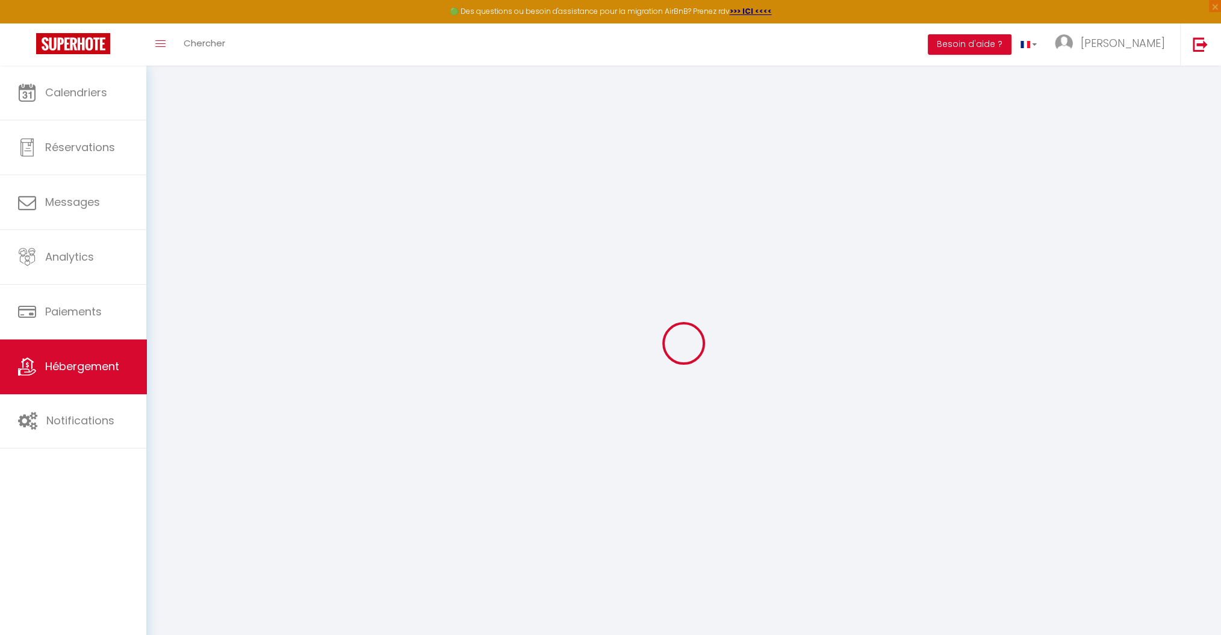
select select "11:00"
select select "30"
select select "15"
select select "23:00"
checkbox input "false"
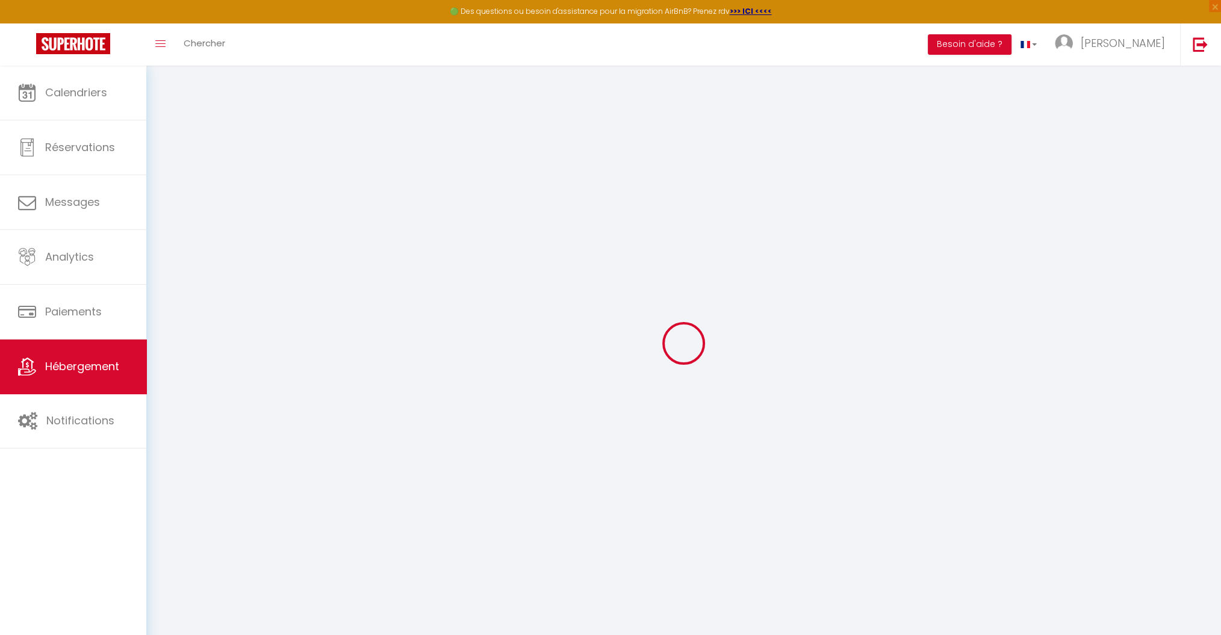
checkbox input "false"
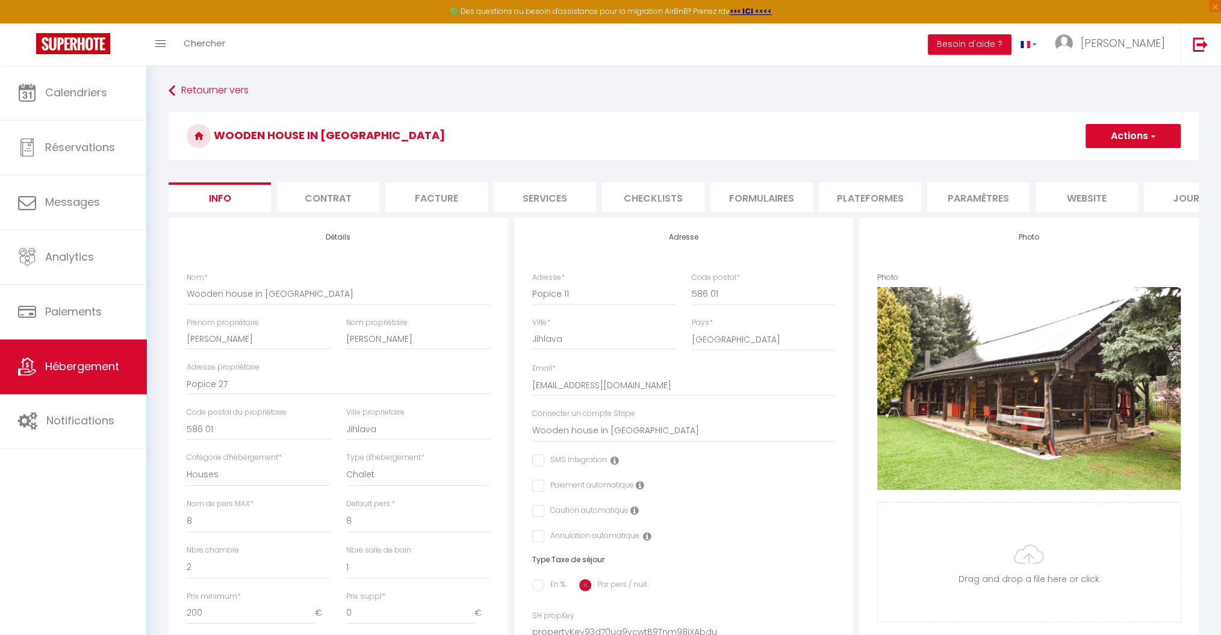
click at [435, 193] on li "Facture" at bounding box center [436, 197] width 102 height 30
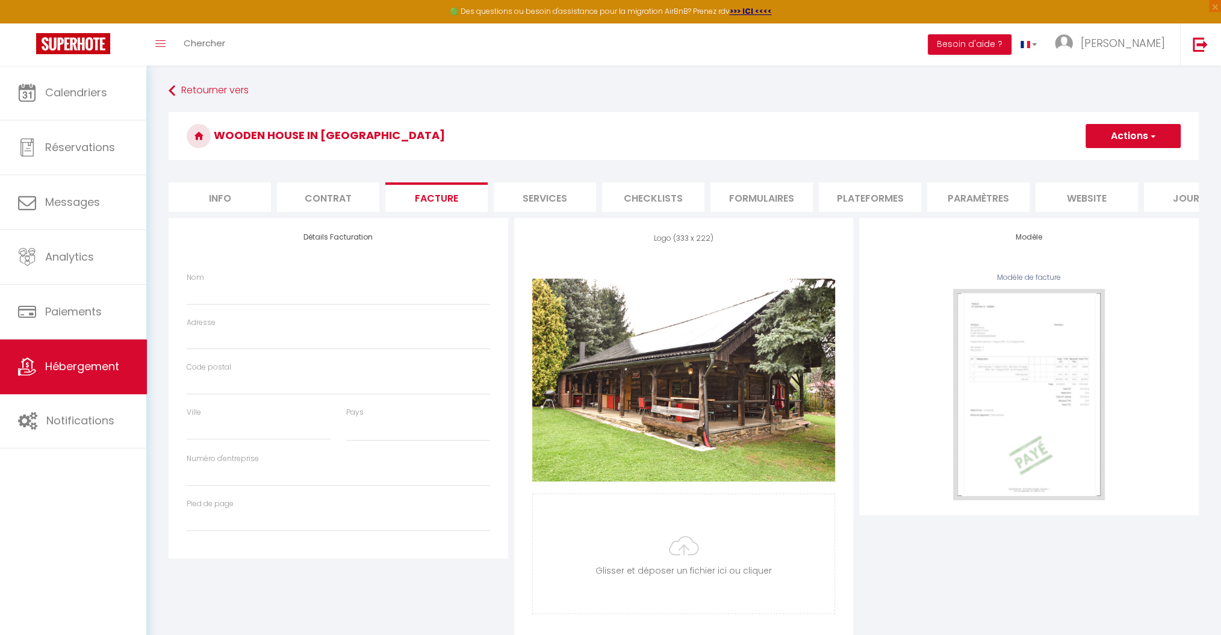
select select
click at [355, 196] on li "Contrat" at bounding box center [328, 197] width 102 height 30
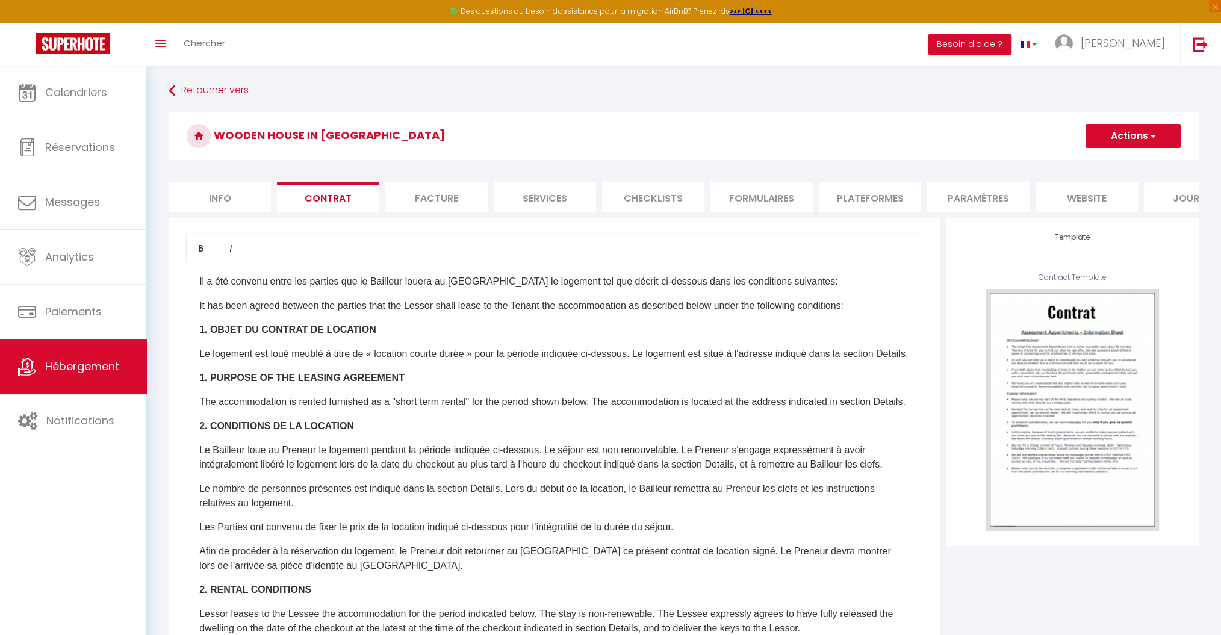
click at [542, 196] on li "Services" at bounding box center [545, 197] width 102 height 30
select select
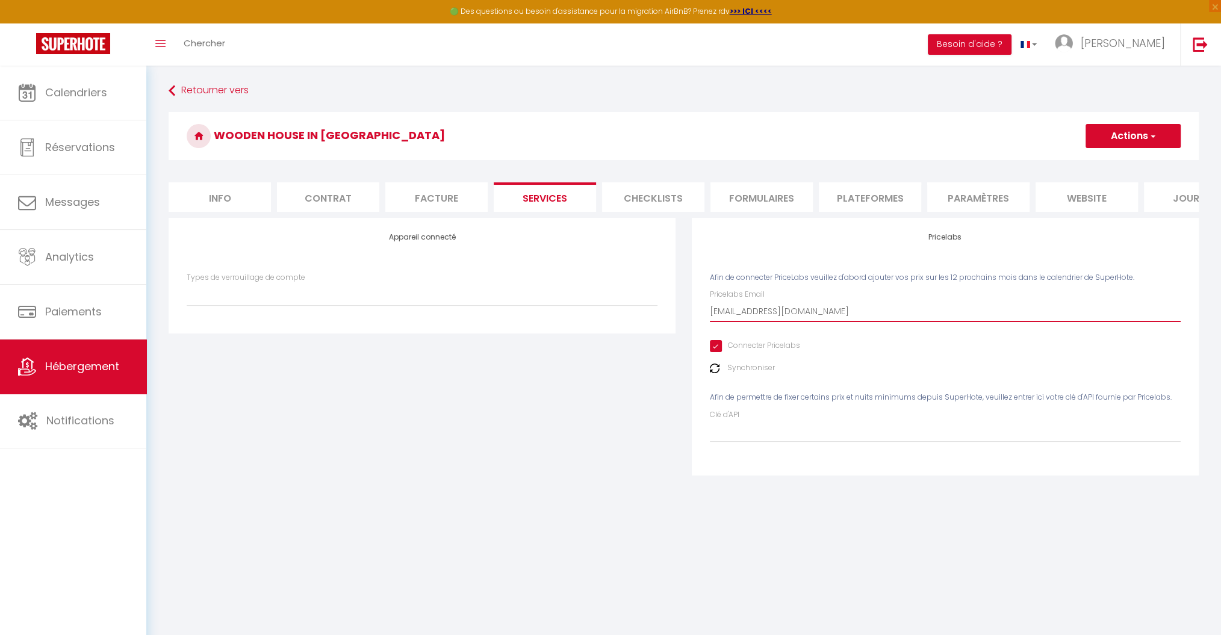
drag, startPoint x: 800, startPoint y: 320, endPoint x: 664, endPoint y: 313, distance: 136.3
click at [664, 313] on div "Appareil connecté Types de verrouillage de compte Pricelabs Afin de connecter P…" at bounding box center [684, 354] width 1046 height 273
click at [718, 352] on input "Connecter Pricelabs" at bounding box center [755, 346] width 90 height 12
checkbox input "false"
select select
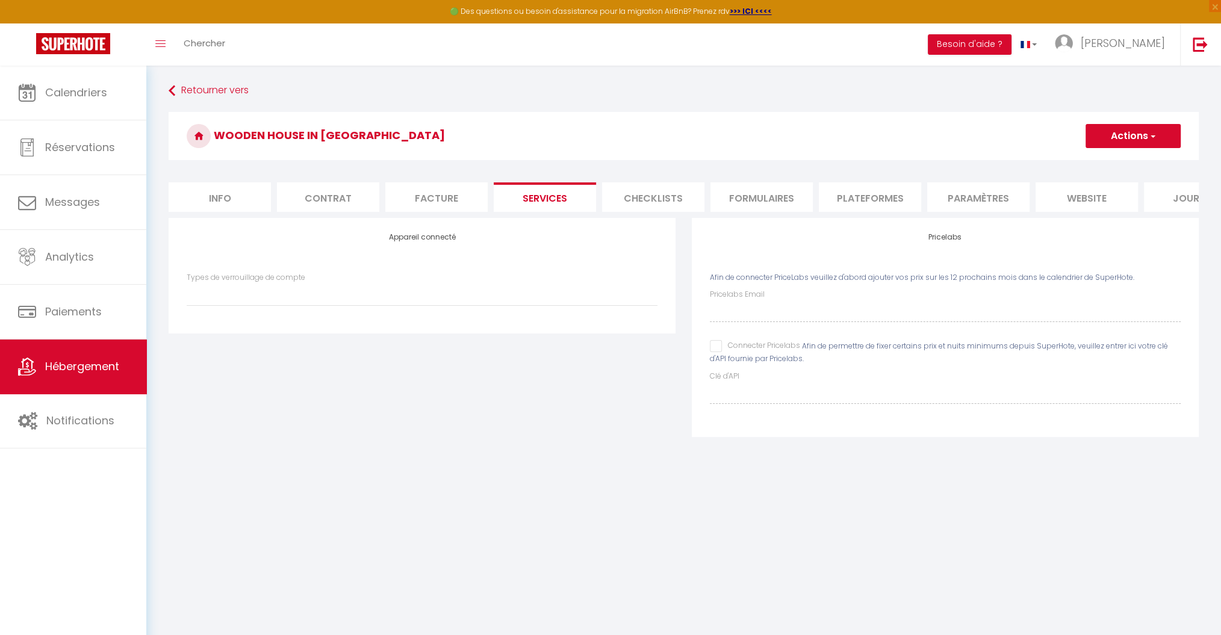
click at [1107, 143] on button "Actions" at bounding box center [1133, 136] width 95 height 24
click at [1109, 164] on link "Enregistrer" at bounding box center [1132, 163] width 95 height 16
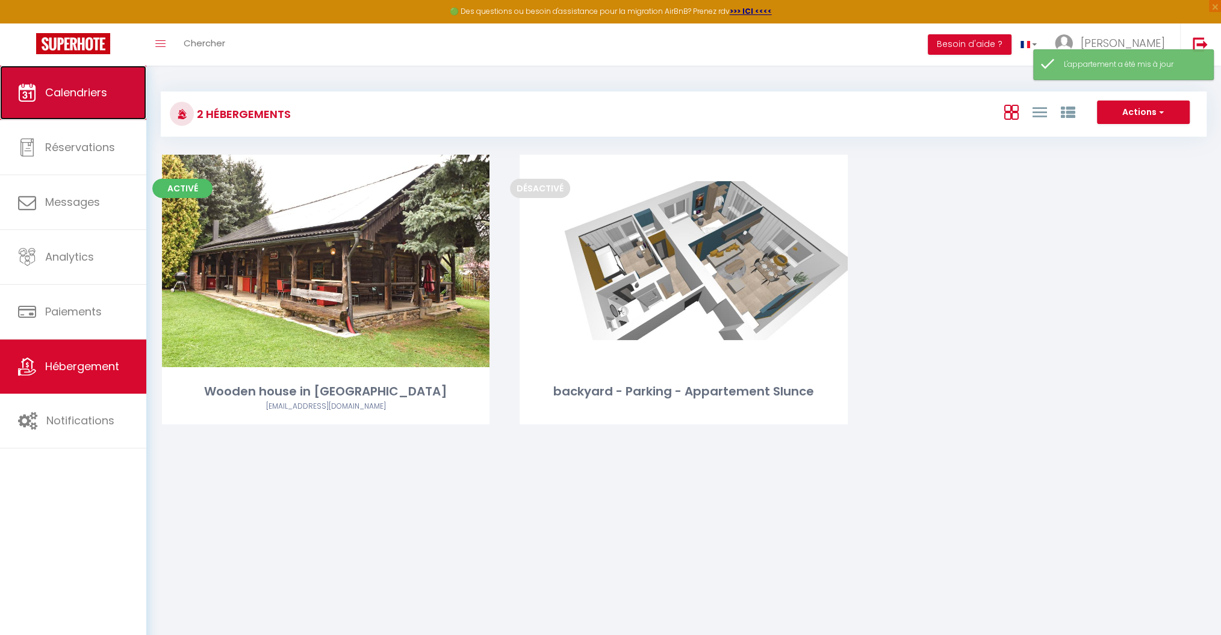
click at [99, 104] on link "Calendriers" at bounding box center [73, 93] width 146 height 54
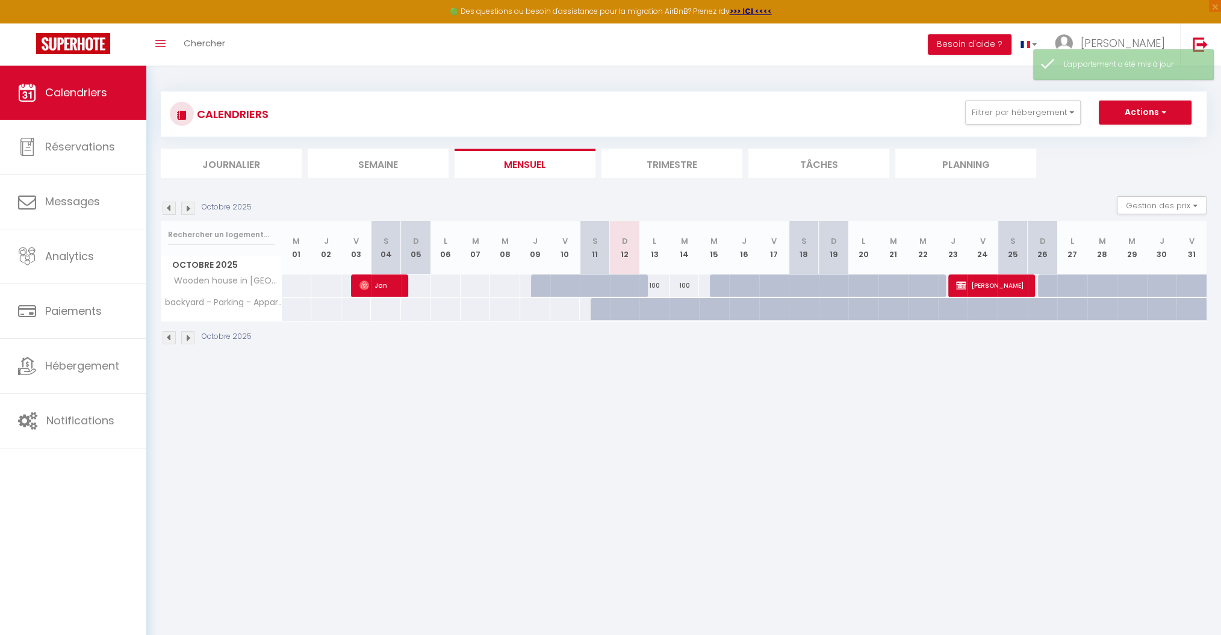
click at [659, 286] on div "100" at bounding box center [654, 286] width 30 height 22
type input "100"
type input "Lun 13 Octobre 2025"
type input "[DATE]"
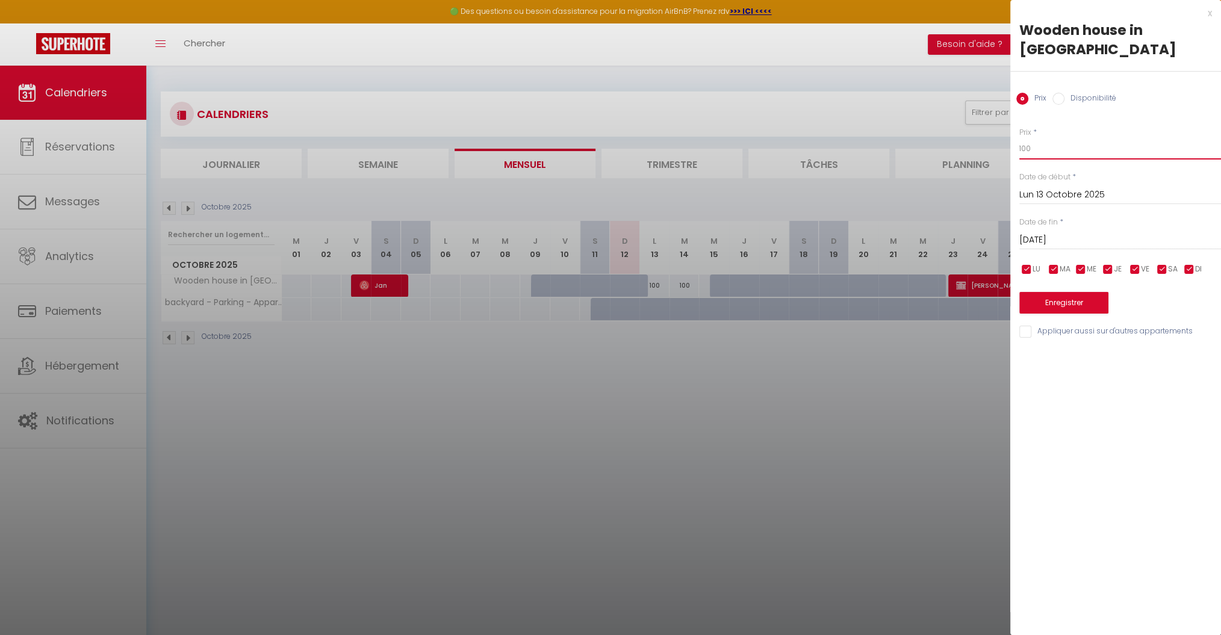
click at [1055, 138] on input "100" at bounding box center [1120, 149] width 202 height 22
type input "150"
click at [1068, 292] on button "Enregistrer" at bounding box center [1063, 303] width 89 height 22
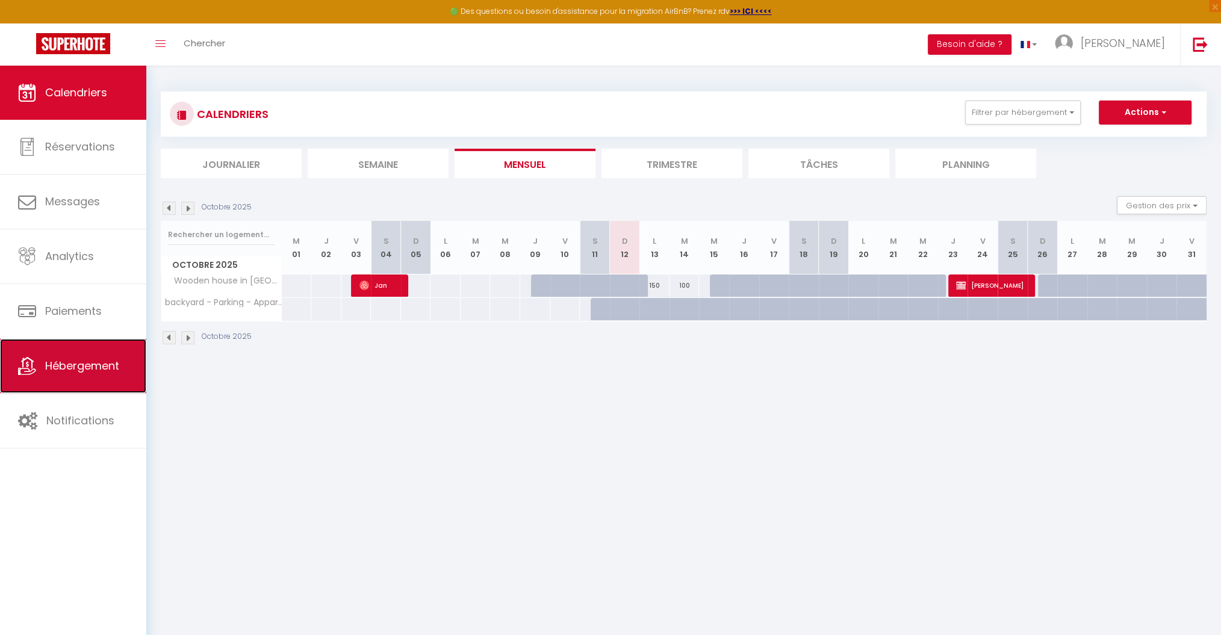
click at [73, 371] on span "Hébergement" at bounding box center [82, 365] width 74 height 15
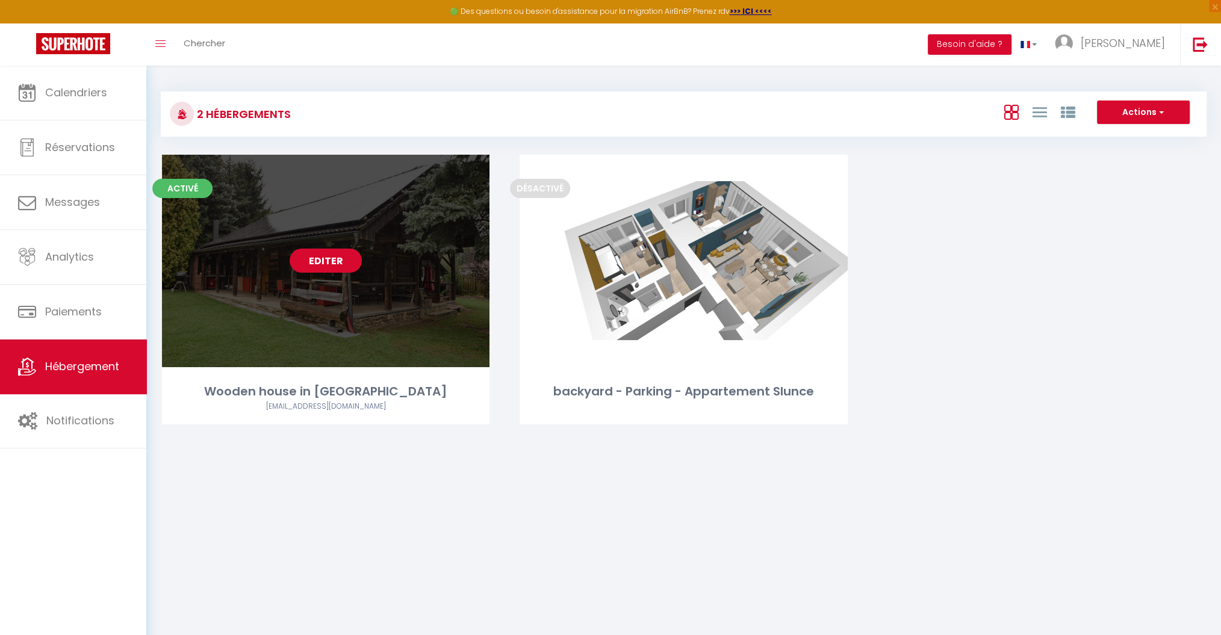
click at [325, 261] on link "Editer" at bounding box center [326, 261] width 72 height 24
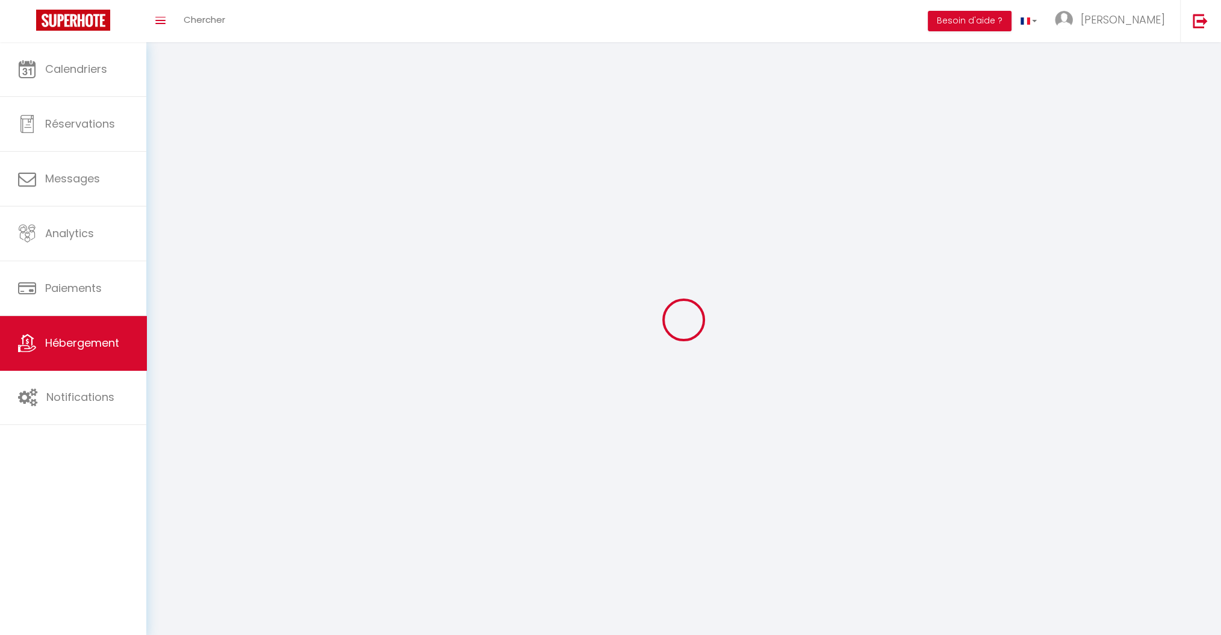
select select "28"
select select
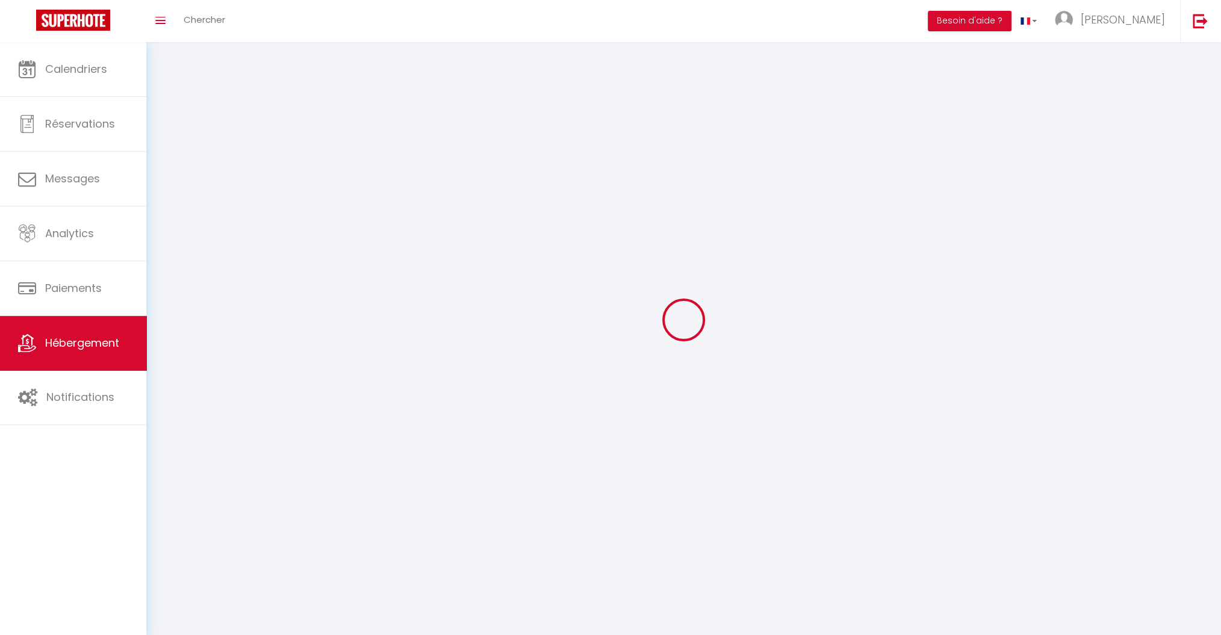
select select
checkbox input "false"
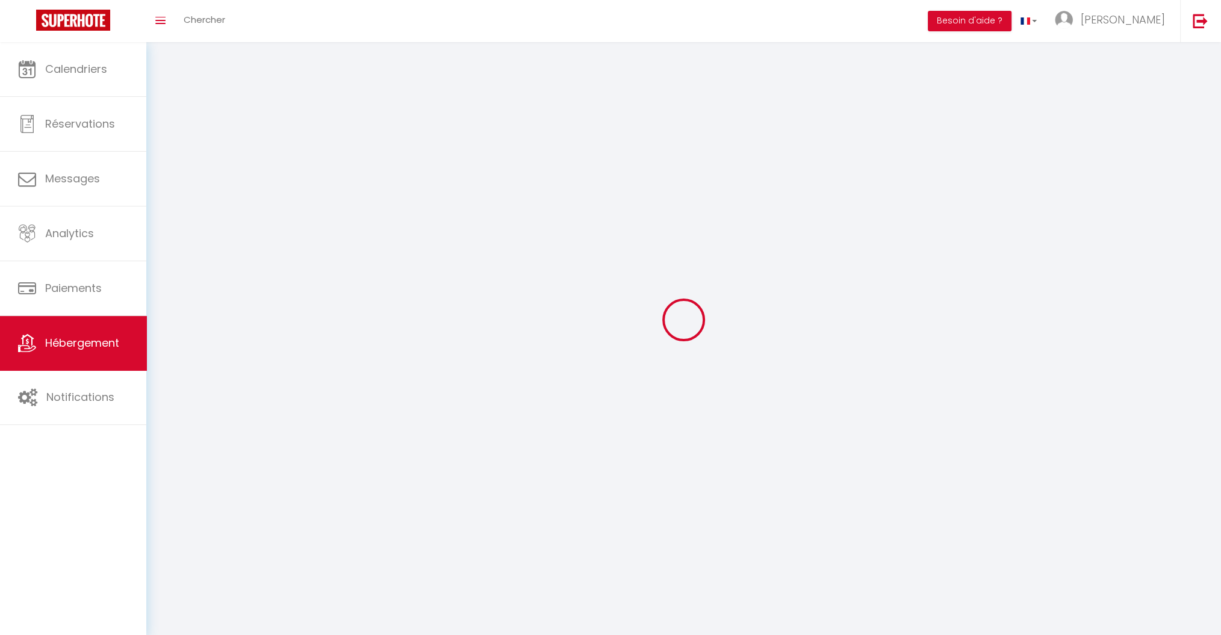
checkbox input "false"
select select
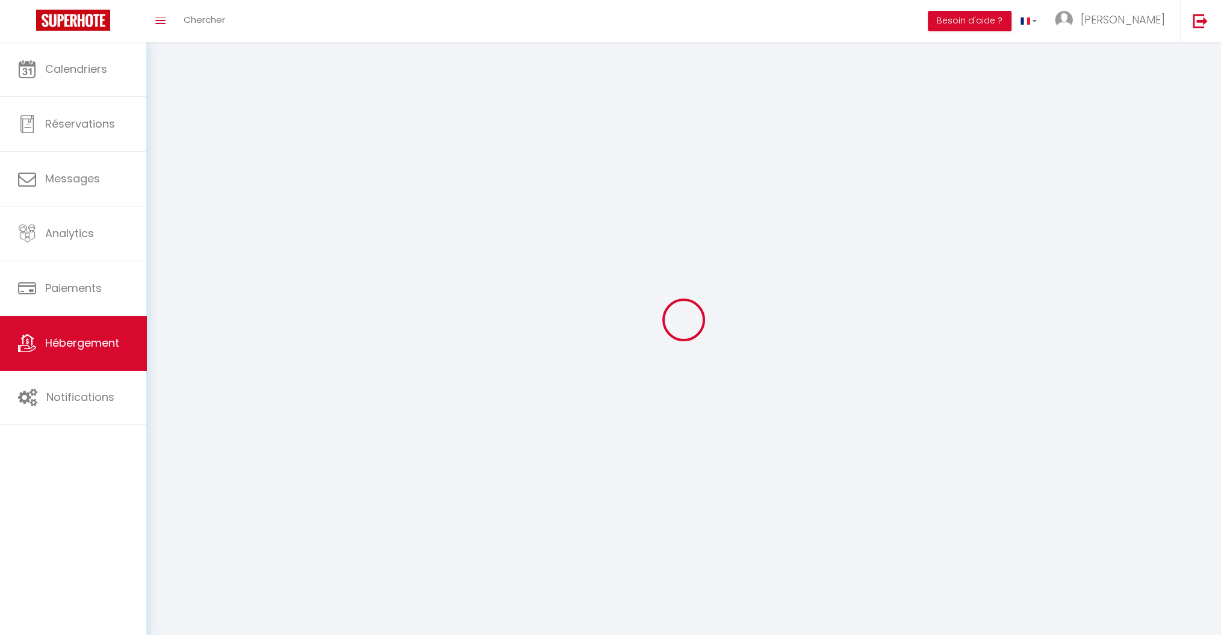
select select
checkbox input "false"
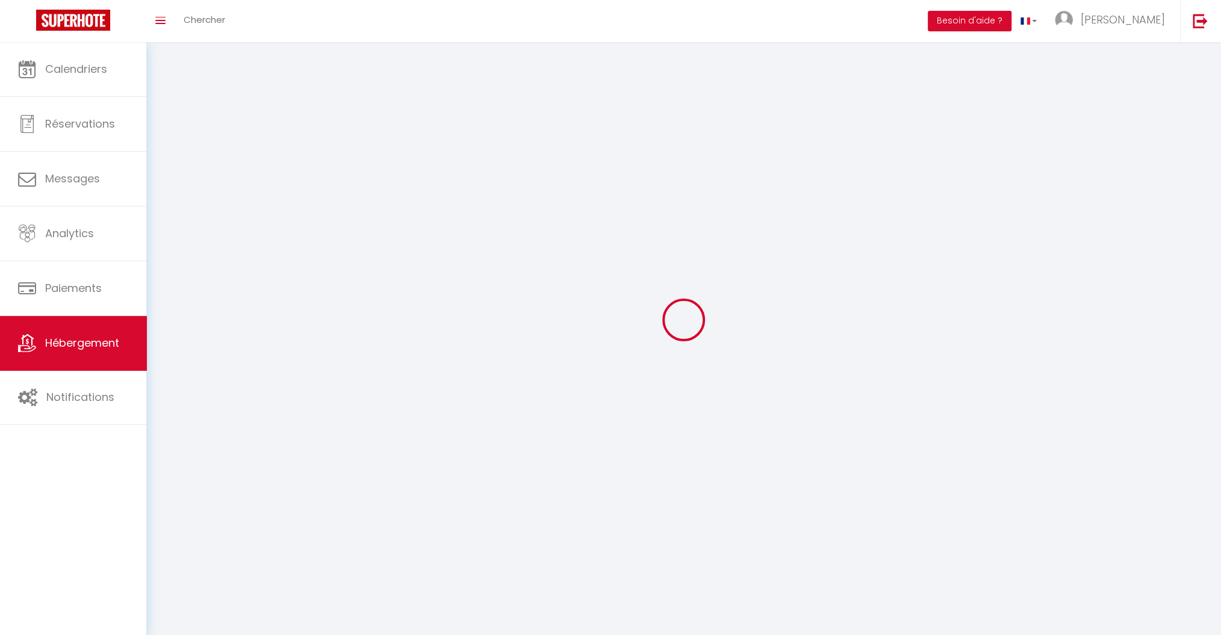
checkbox input "false"
select select
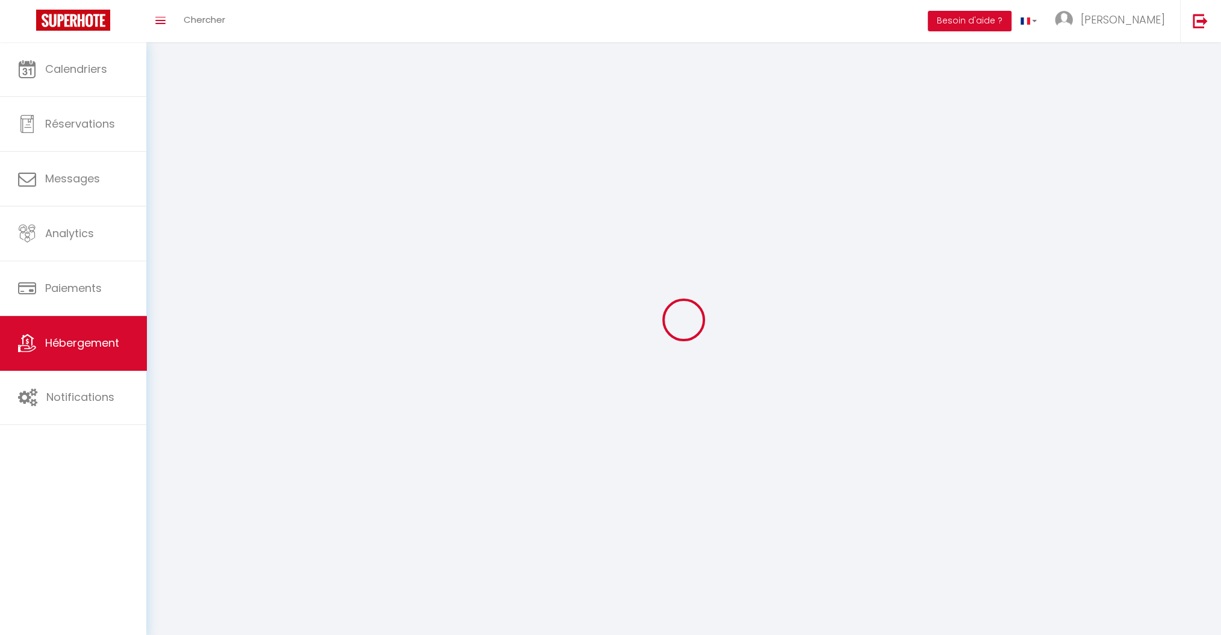
select select
checkbox input "false"
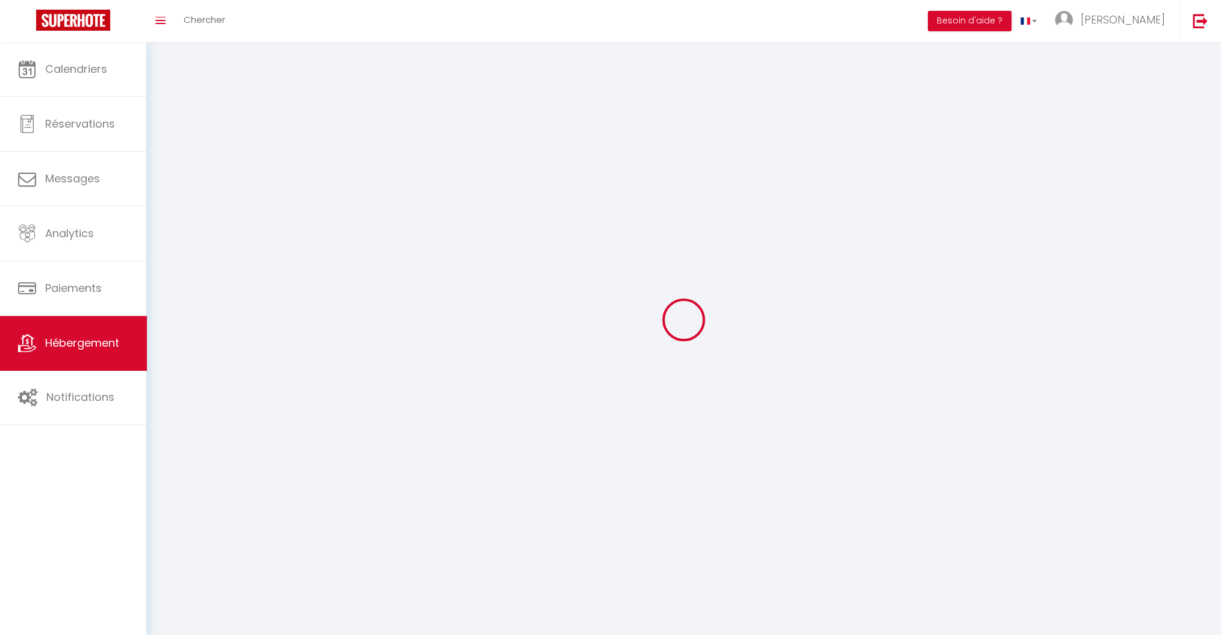
checkbox input "false"
select select
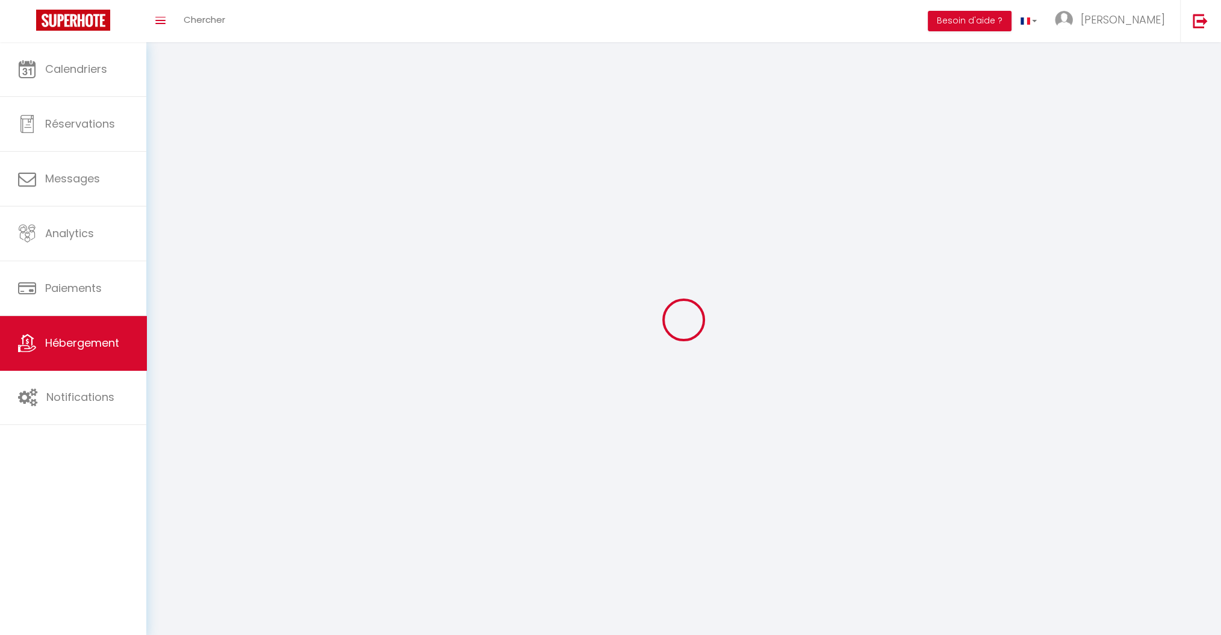
select select
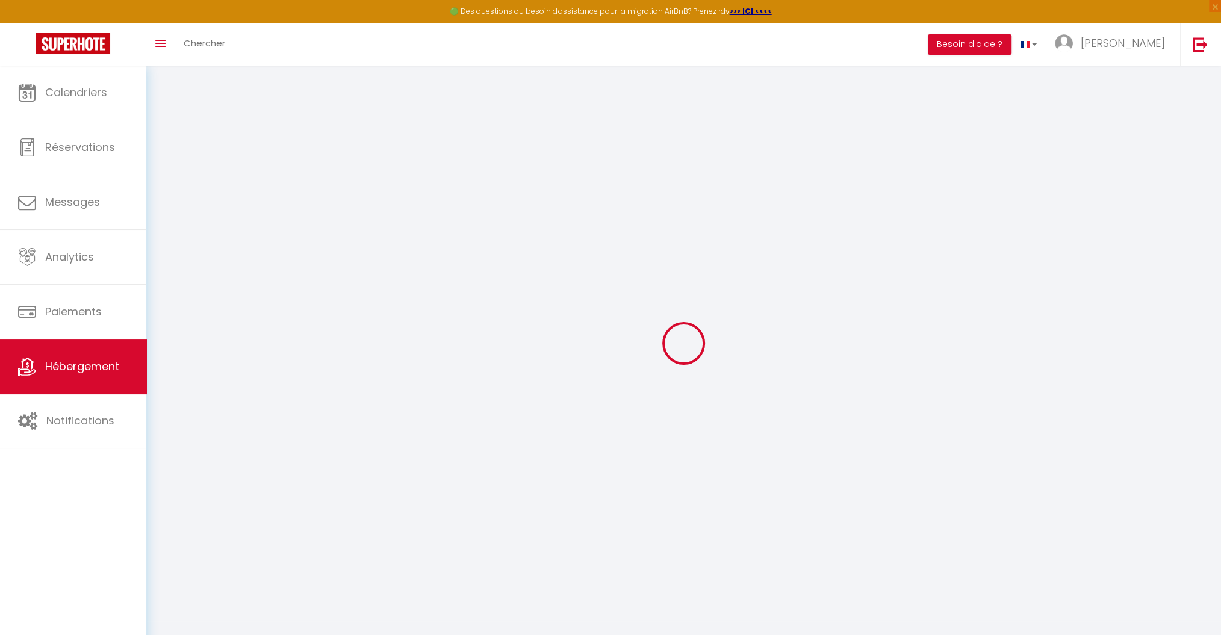
select select
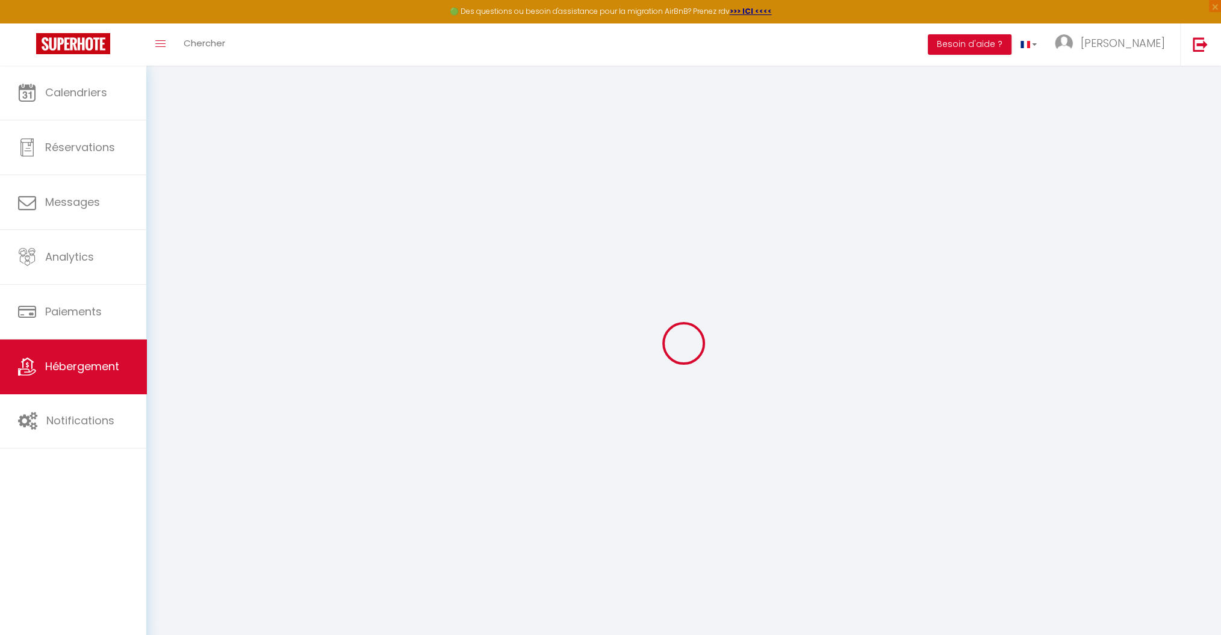
select select
checkbox input "false"
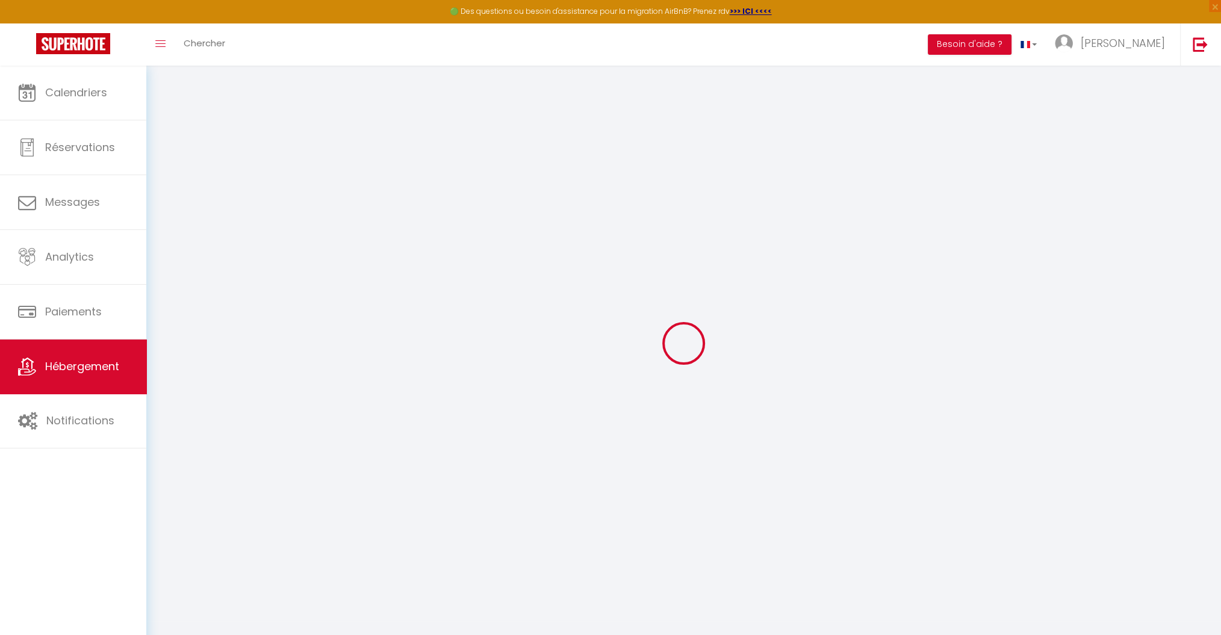
select select
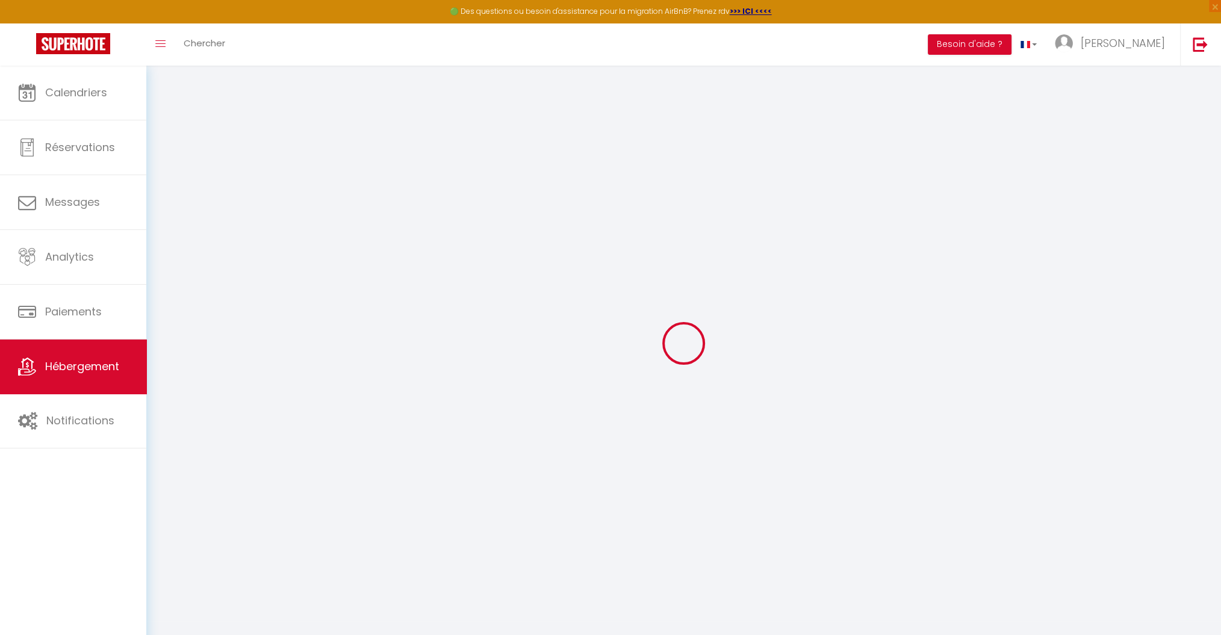
select select
checkbox input "false"
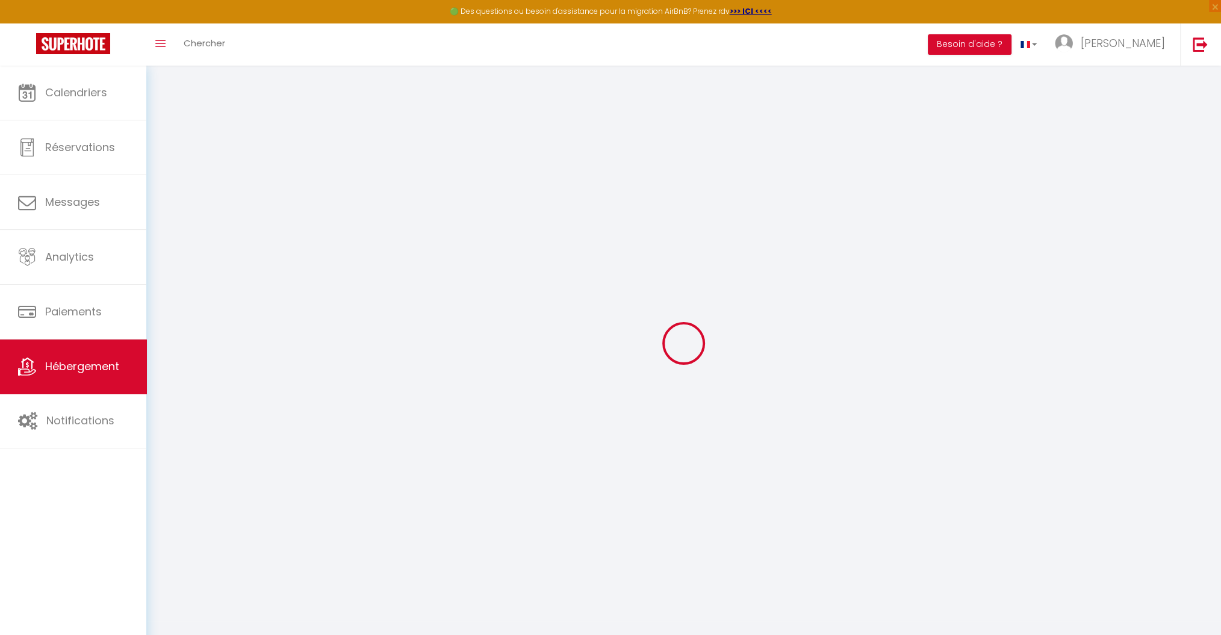
checkbox input "false"
select select
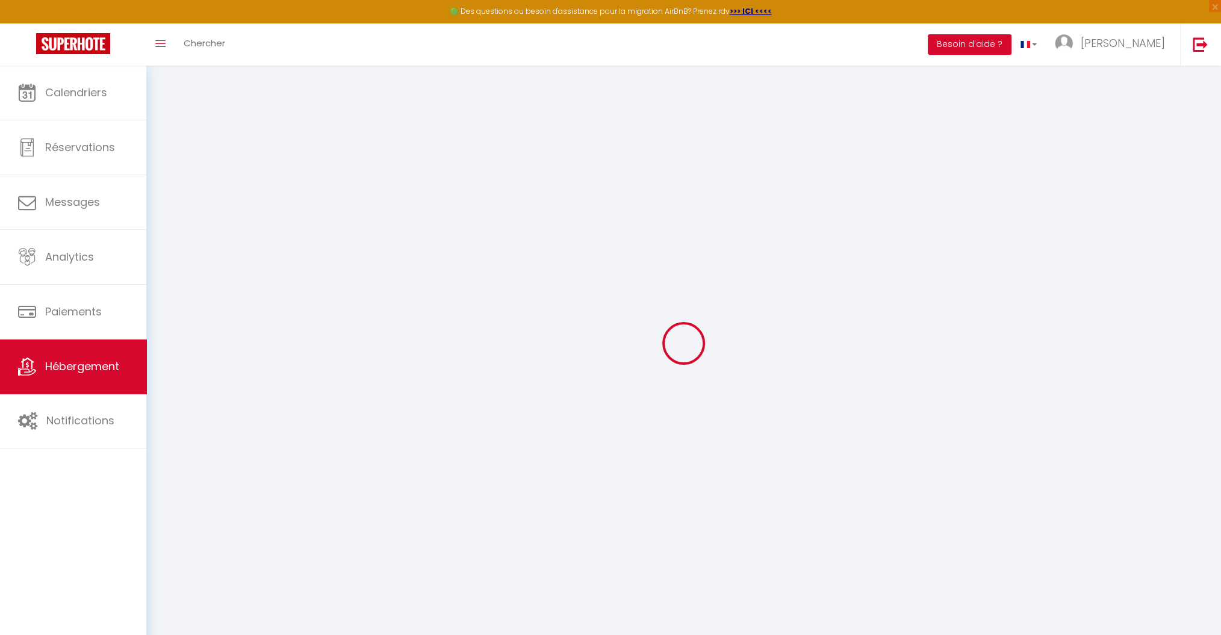
select select
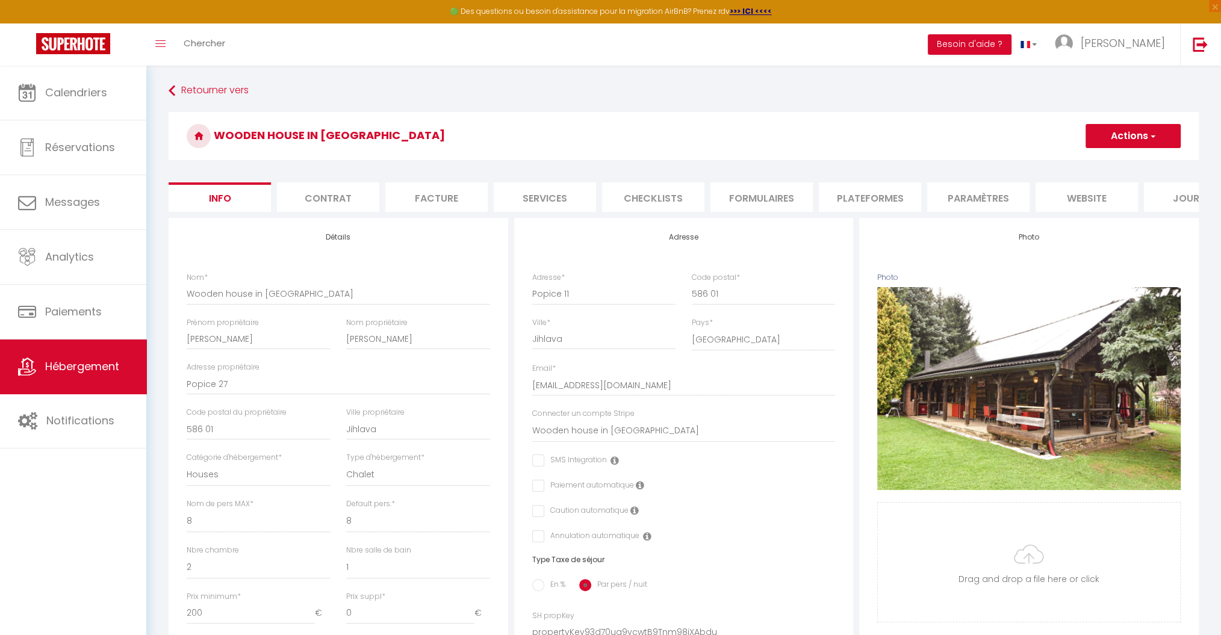
click at [532, 207] on li "Services" at bounding box center [545, 197] width 102 height 30
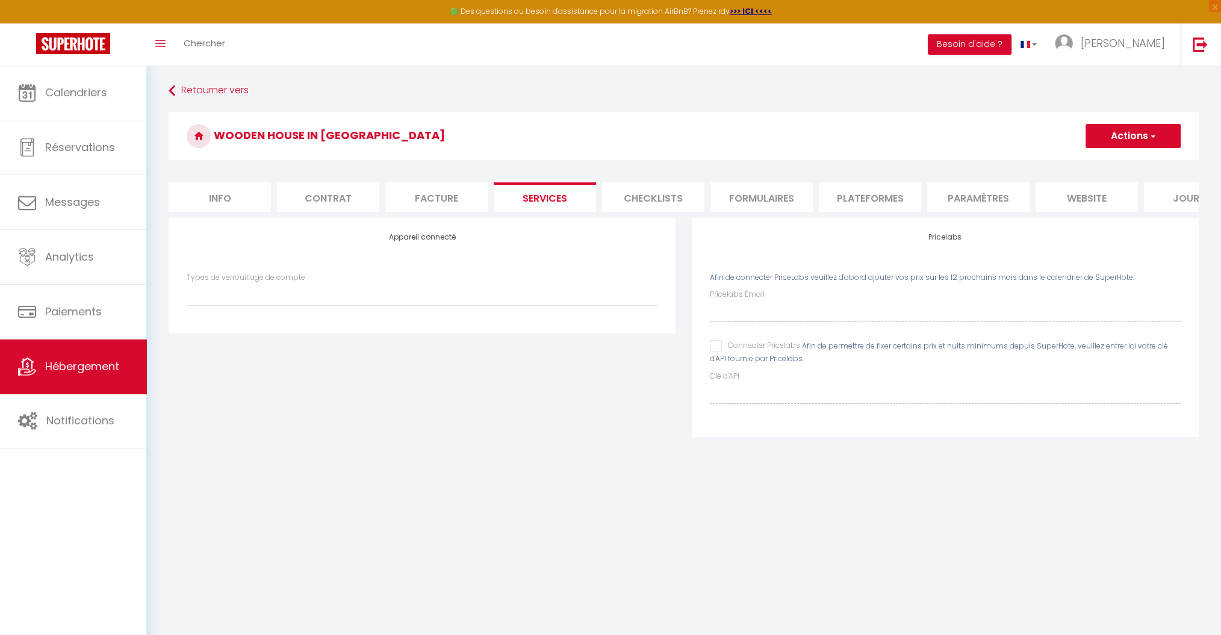
click at [722, 352] on input "Connecter Pricelabs" at bounding box center [755, 346] width 90 height 12
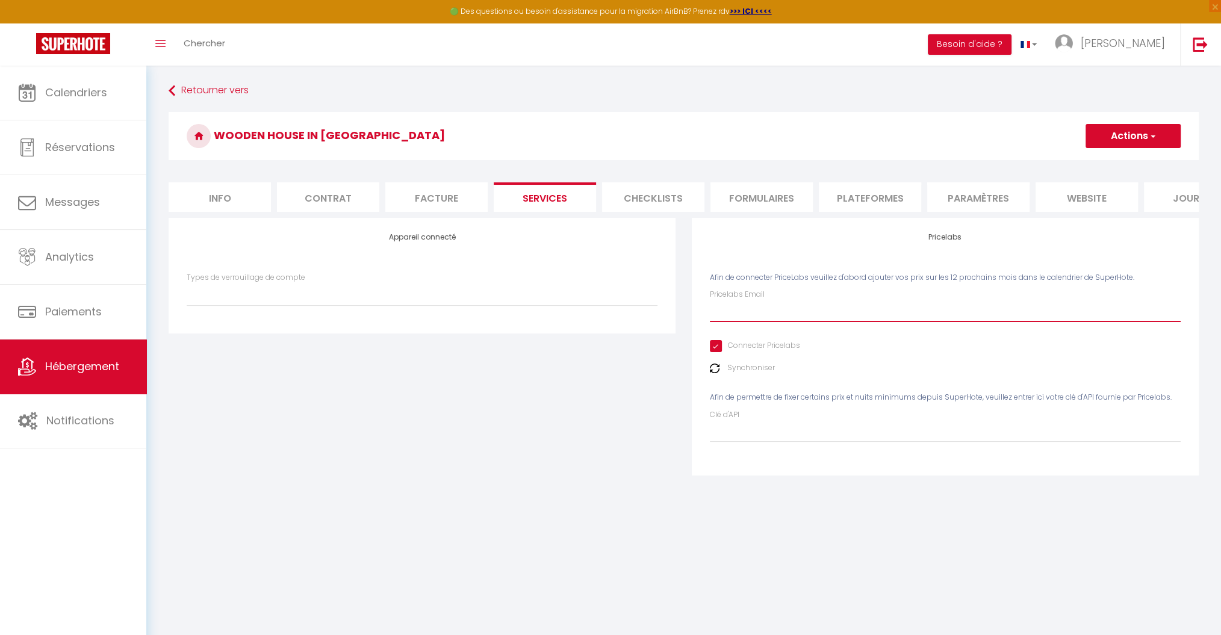
click at [719, 322] on input "Pricelabs Email" at bounding box center [945, 311] width 471 height 22
paste input "[EMAIL_ADDRESS][DOMAIN_NAME]"
click at [1143, 136] on button "Actions" at bounding box center [1133, 136] width 95 height 24
click at [1121, 160] on link "Enregistrer" at bounding box center [1132, 163] width 95 height 16
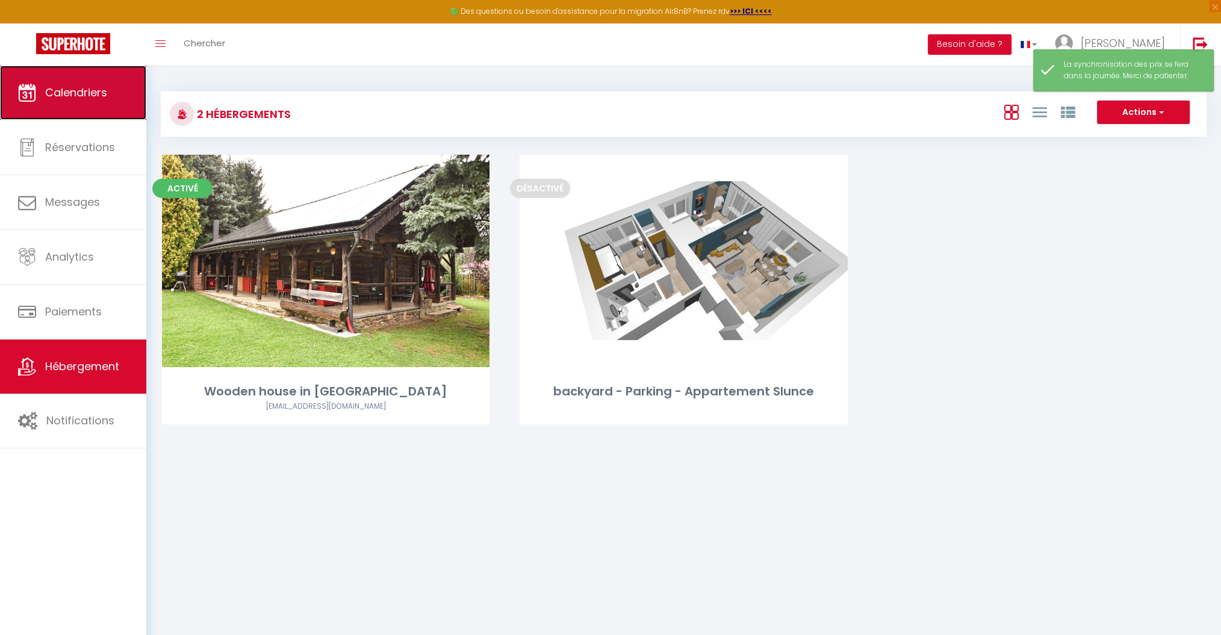
click at [75, 98] on span "Calendriers" at bounding box center [76, 92] width 62 height 15
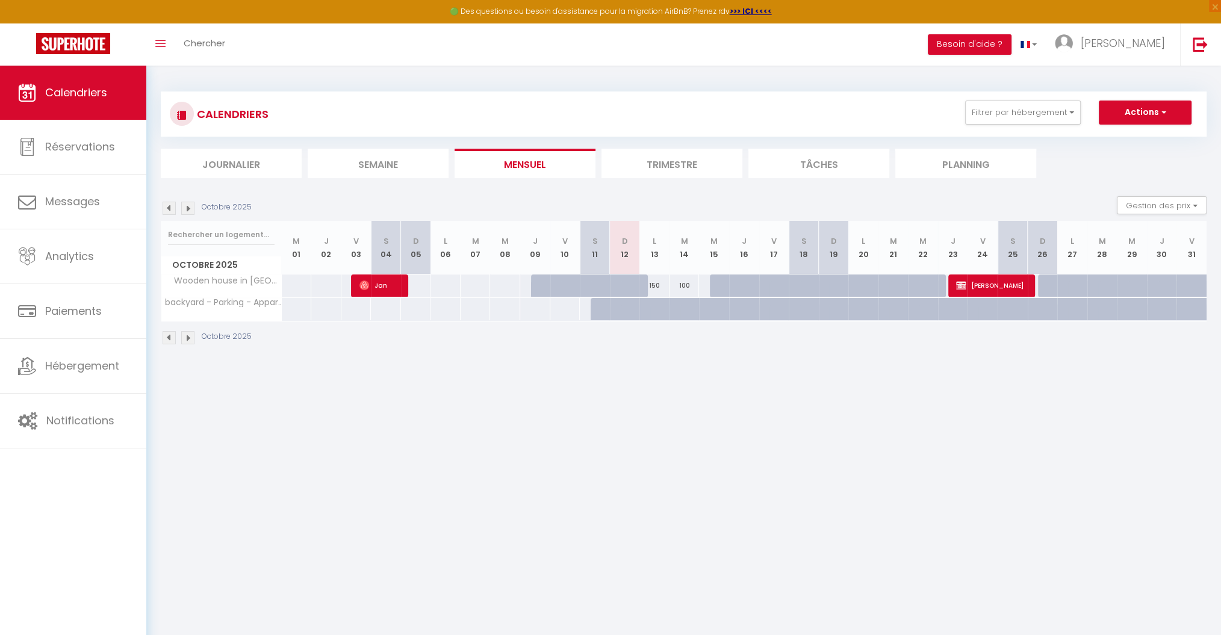
click at [718, 282] on div at bounding box center [725, 286] width 30 height 23
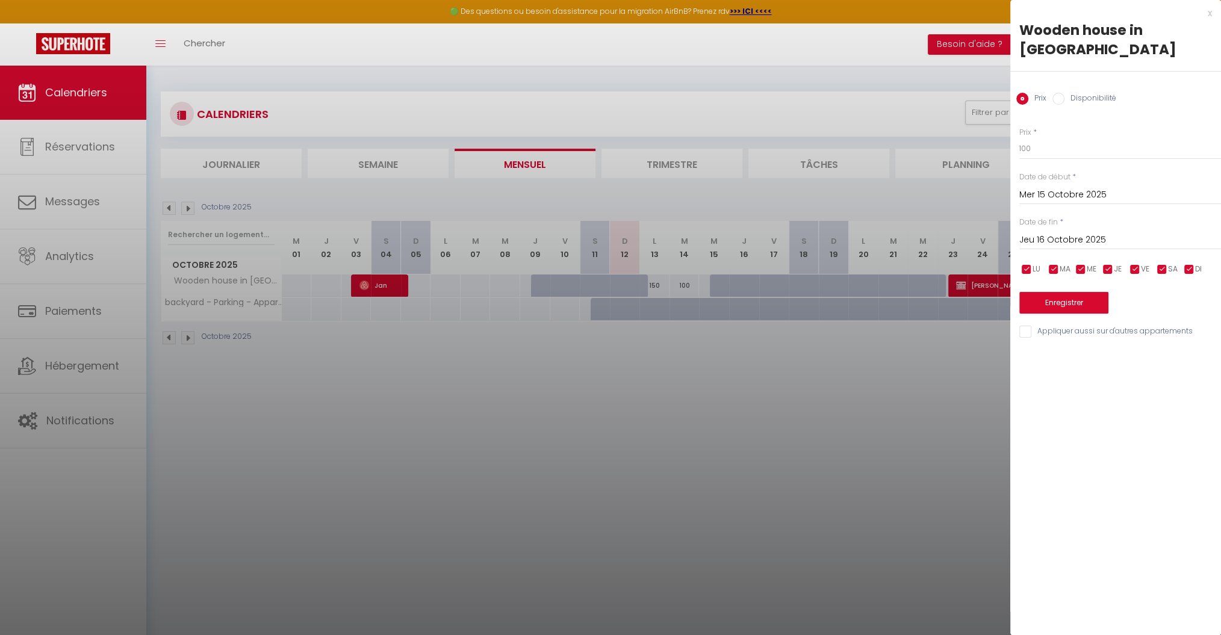
click at [1063, 93] on input "Disponibilité" at bounding box center [1059, 99] width 12 height 12
click at [1052, 234] on input "Jeu 16 Octobre 2025" at bounding box center [1120, 242] width 202 height 16
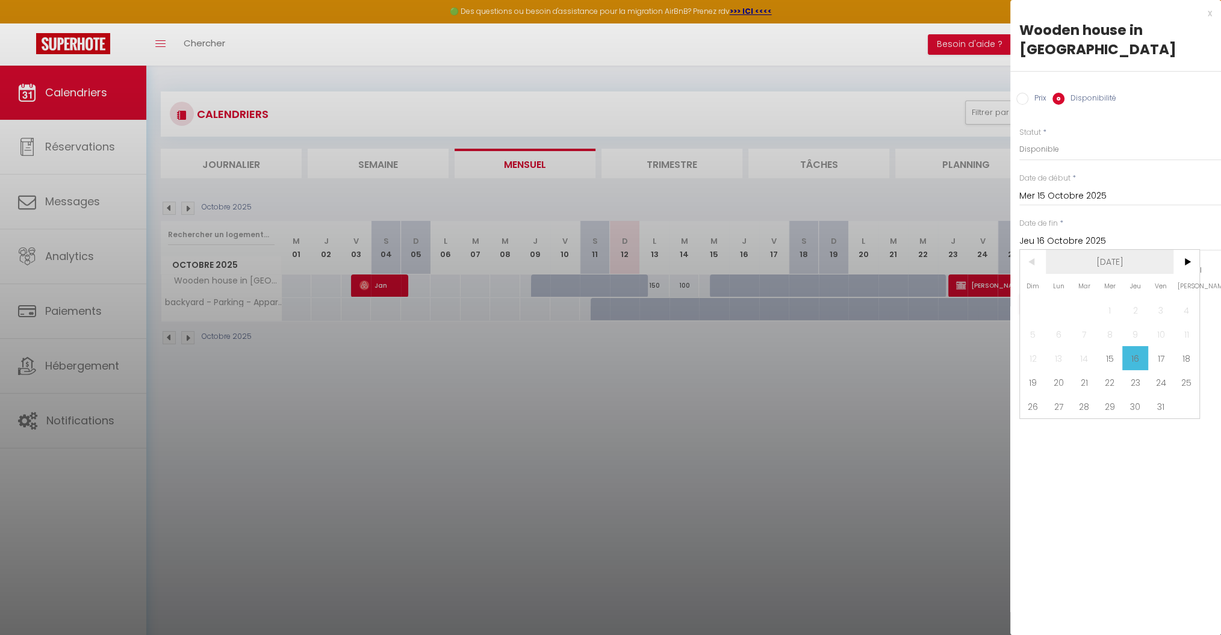
click at [1122, 250] on span "[DATE]" at bounding box center [1110, 262] width 128 height 24
click at [1122, 250] on span "2025" at bounding box center [1110, 262] width 128 height 24
click at [1110, 322] on span "2027" at bounding box center [1110, 334] width 60 height 24
click at [1068, 346] on span "Octobre" at bounding box center [1050, 358] width 60 height 24
click at [1086, 346] on span "12" at bounding box center [1084, 358] width 26 height 24
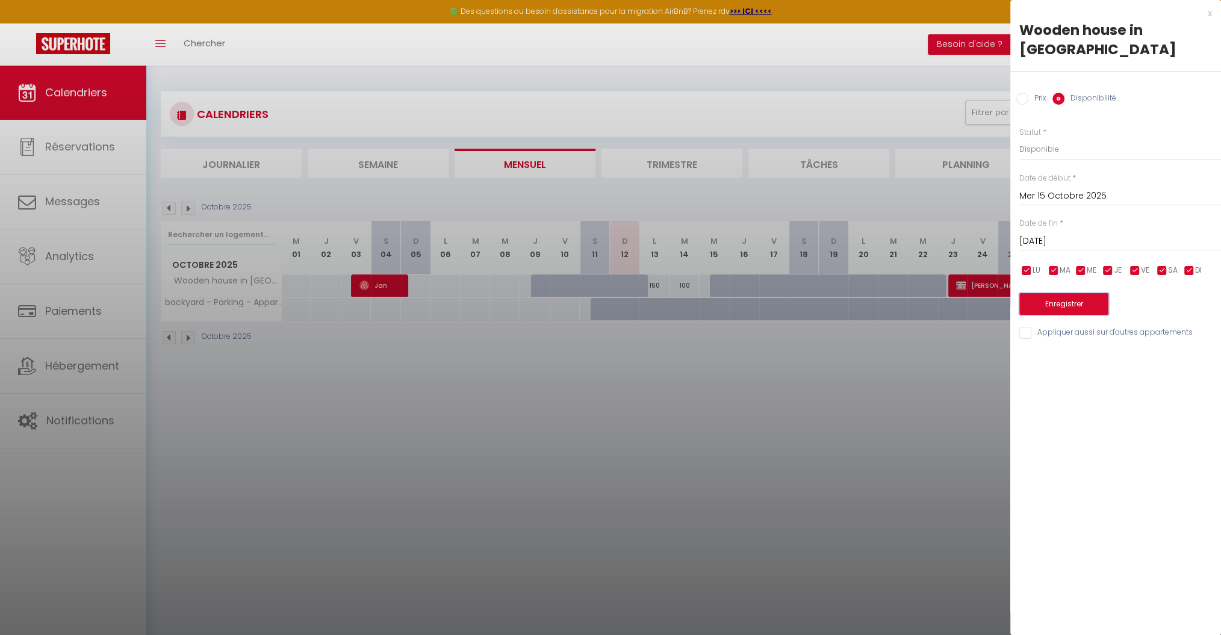
click at [1061, 293] on button "Enregistrer" at bounding box center [1063, 304] width 89 height 22
